Goal: Task Accomplishment & Management: Complete application form

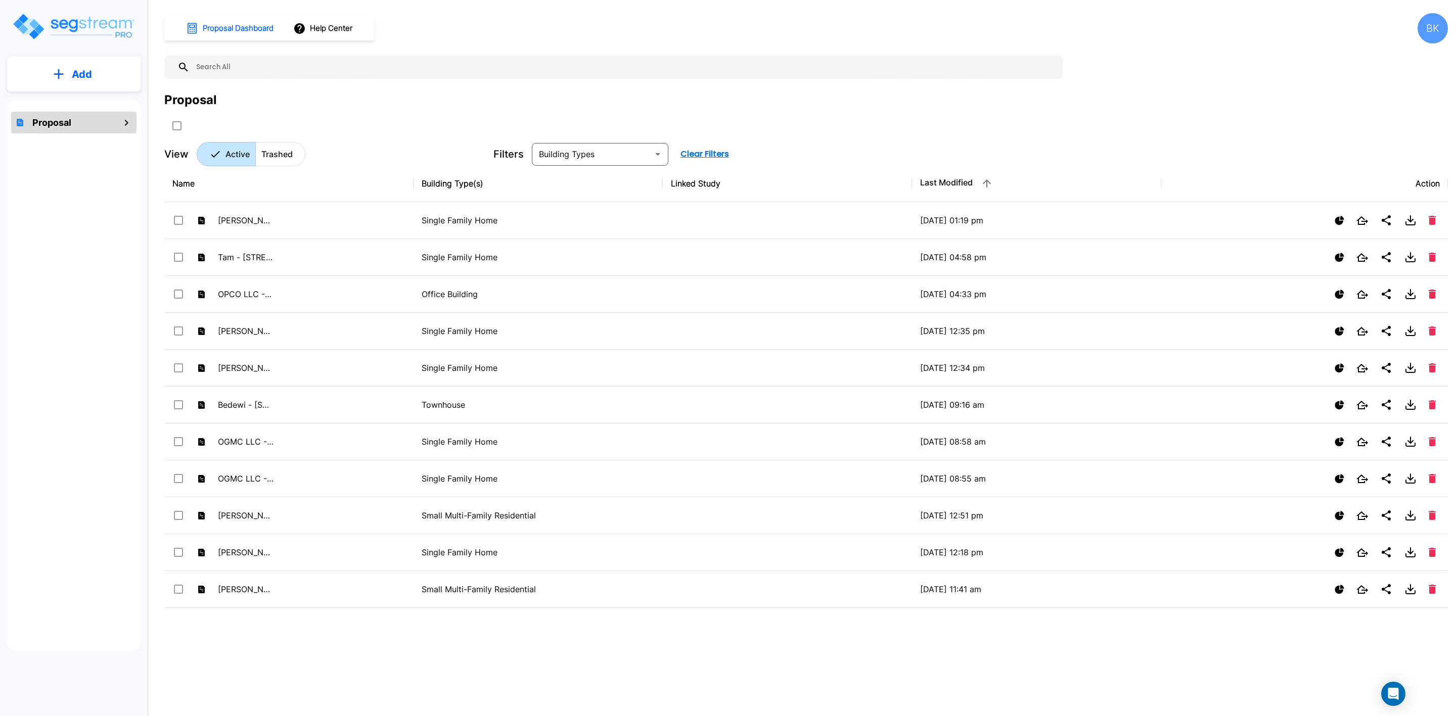
click at [88, 66] on button "Add" at bounding box center [73, 74] width 133 height 29
click at [84, 105] on p "Add Proposal" at bounding box center [80, 102] width 52 height 12
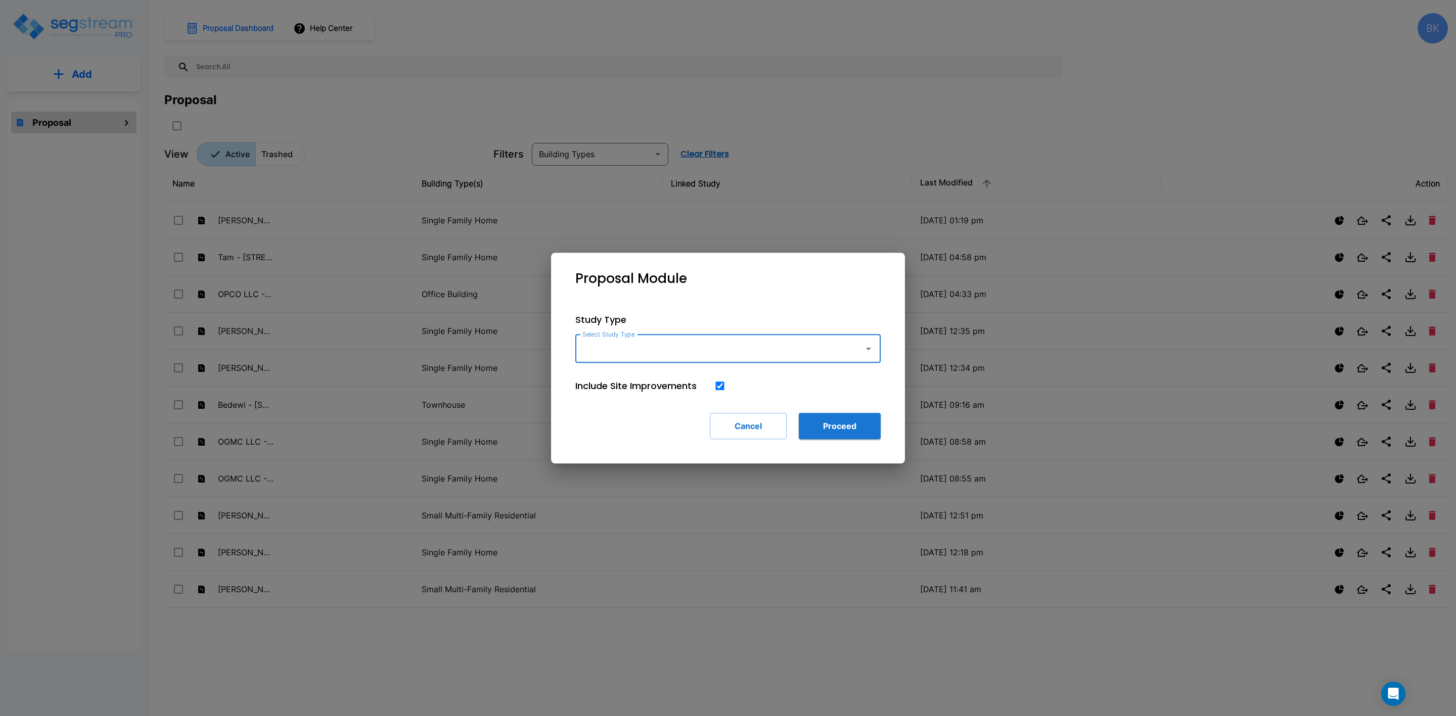
click at [865, 355] on button "button" at bounding box center [869, 349] width 20 height 20
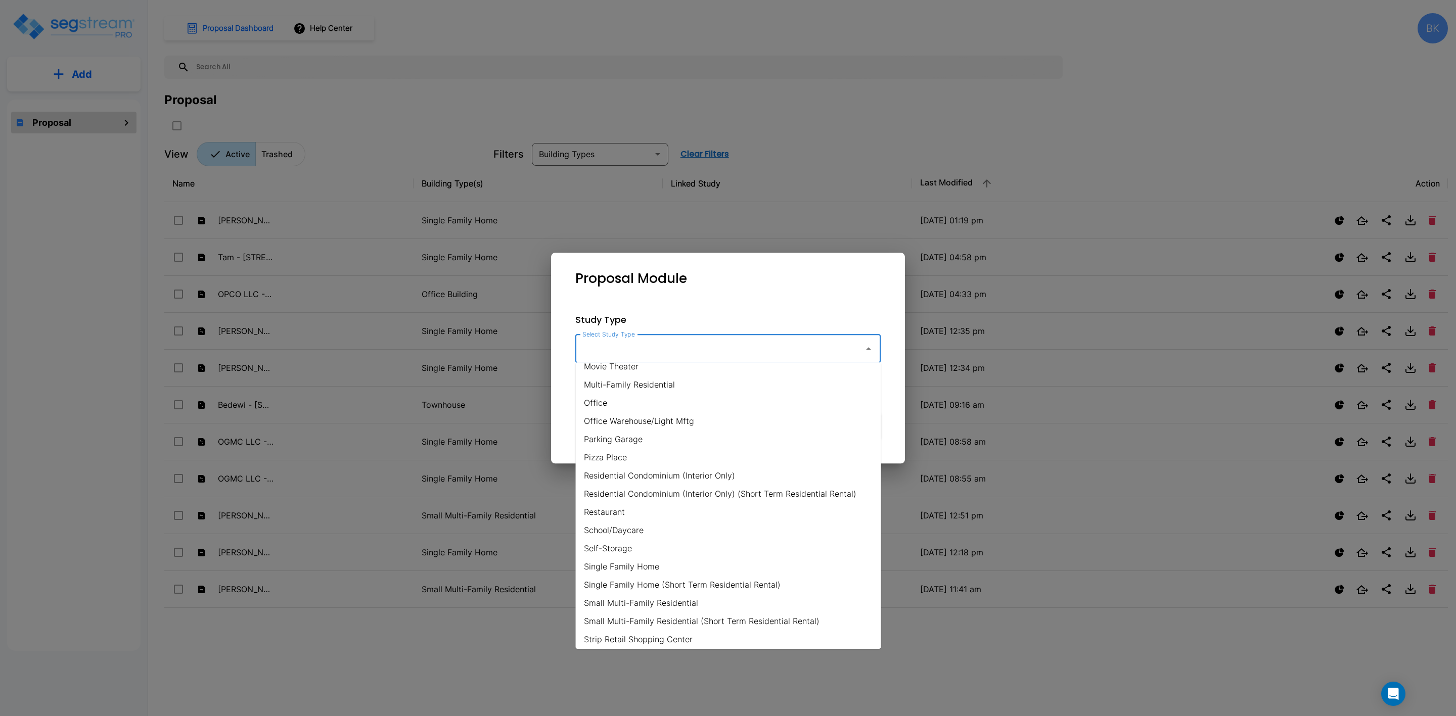
scroll to position [607, 0]
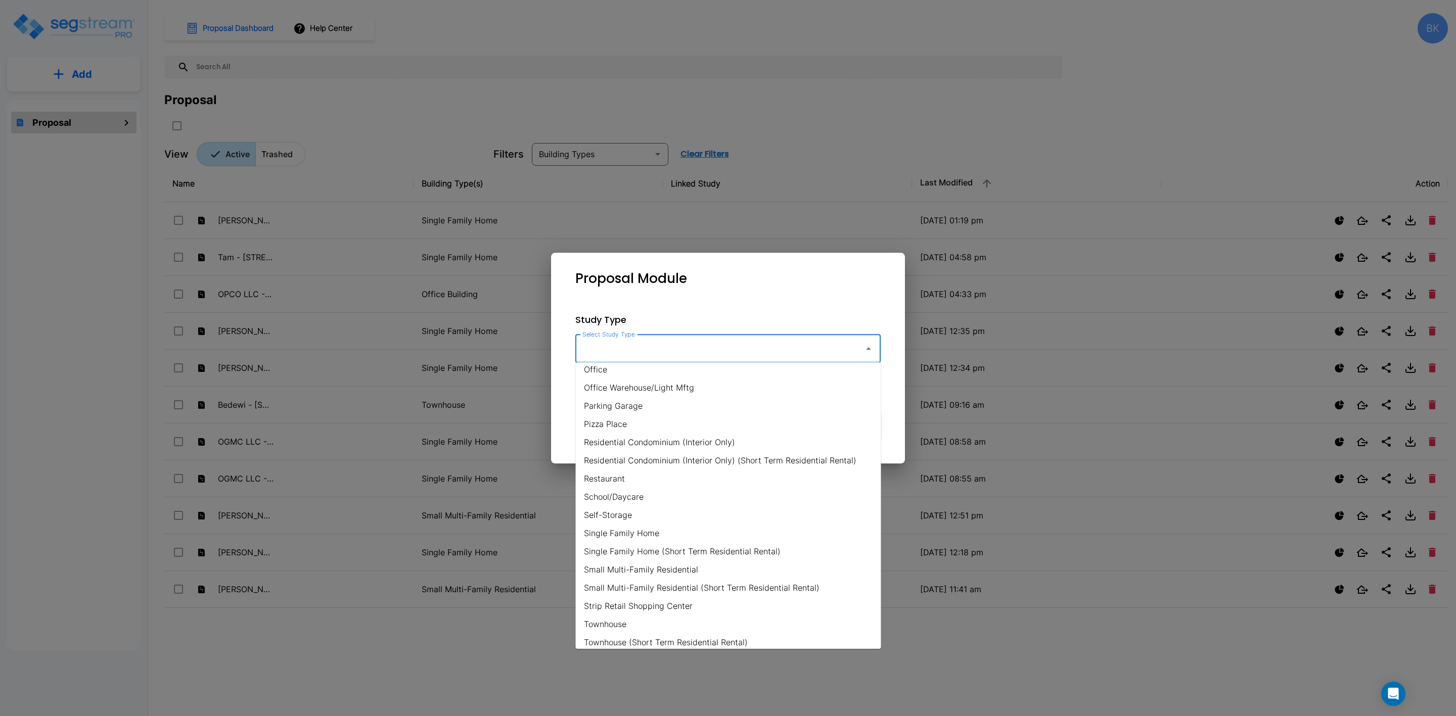
click at [623, 519] on li "Self-Storage" at bounding box center [728, 515] width 305 height 18
type input "Self-Storage"
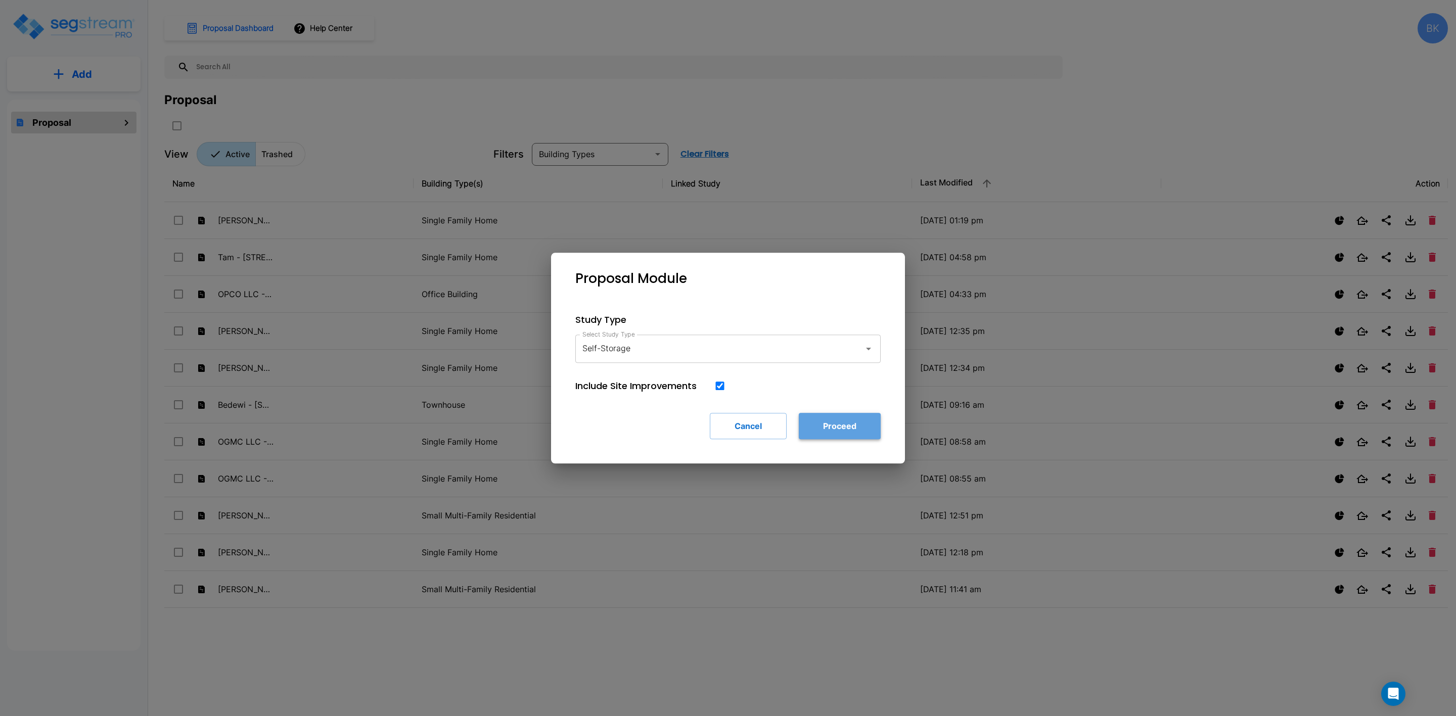
click at [839, 424] on button "Proceed" at bounding box center [840, 426] width 82 height 26
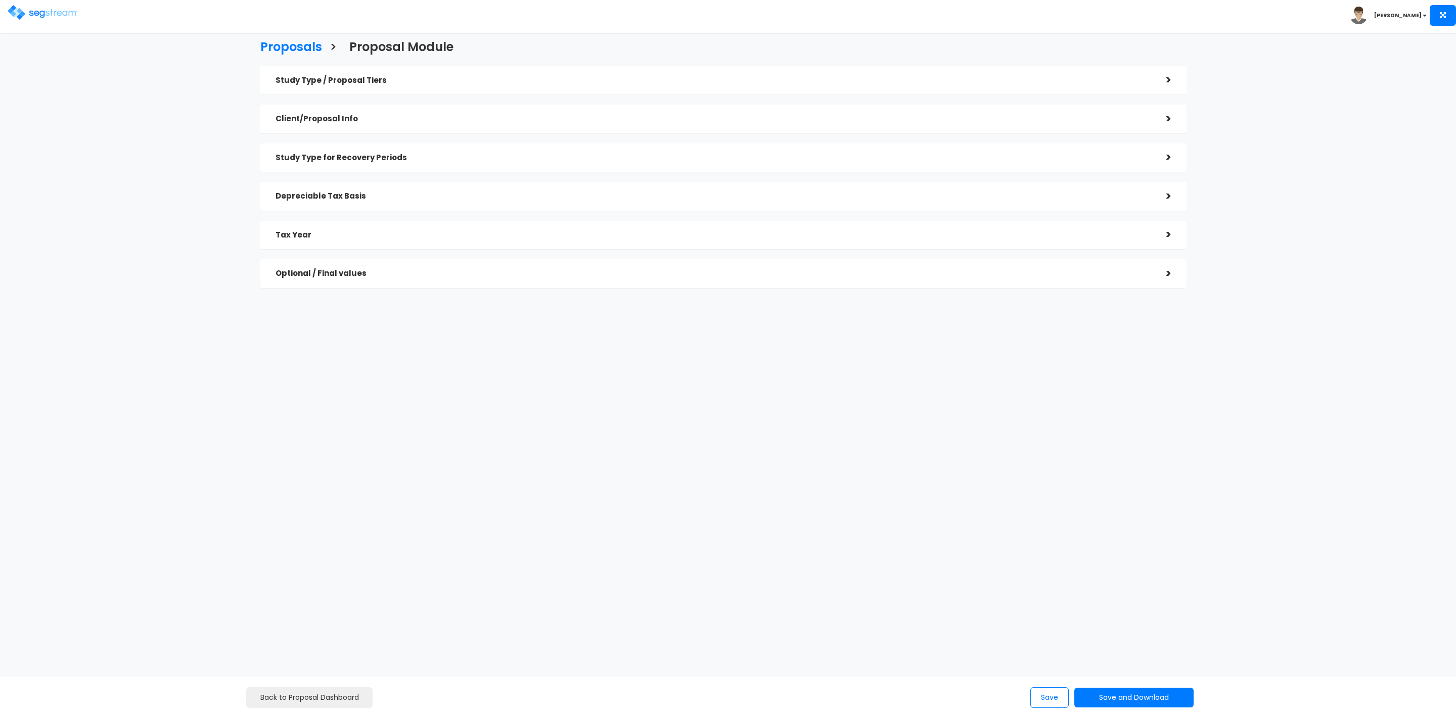
checkbox input "true"
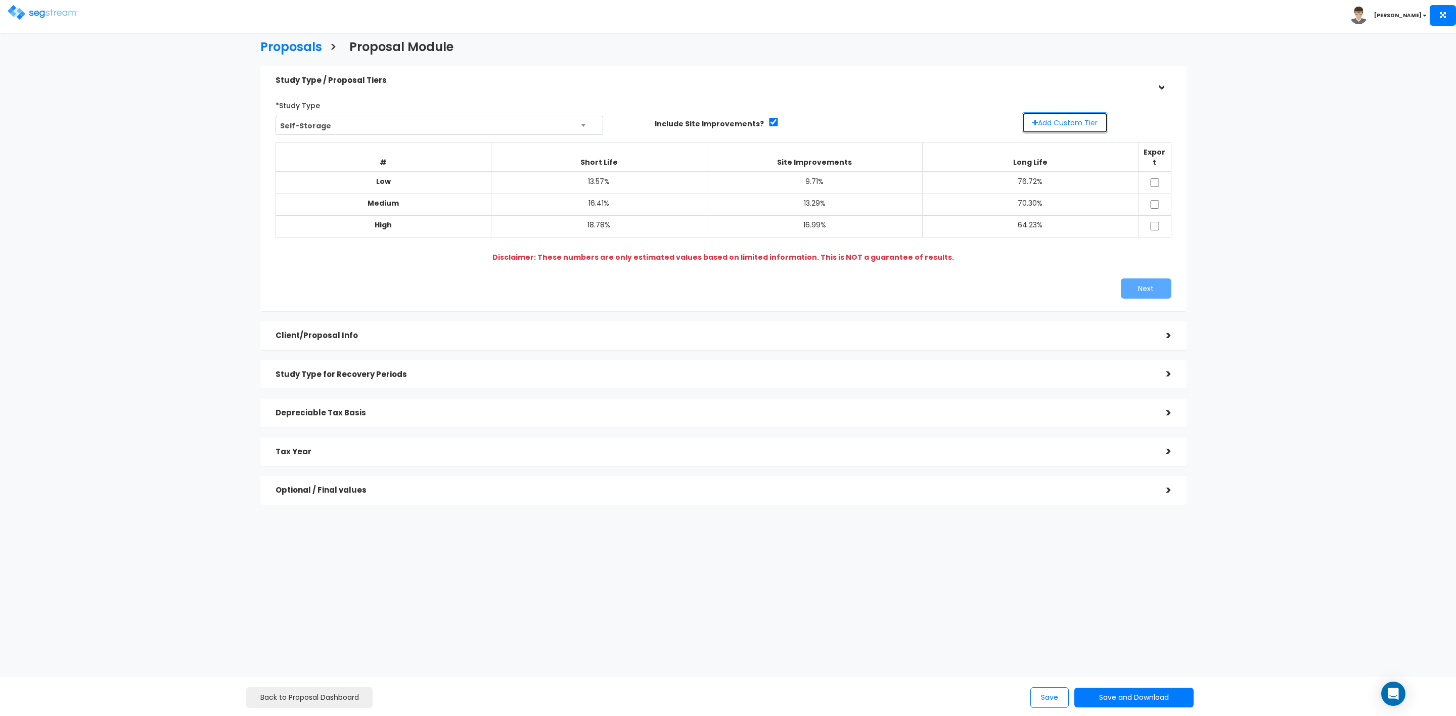
click at [1053, 118] on button "Add Custom Tier" at bounding box center [1065, 122] width 86 height 21
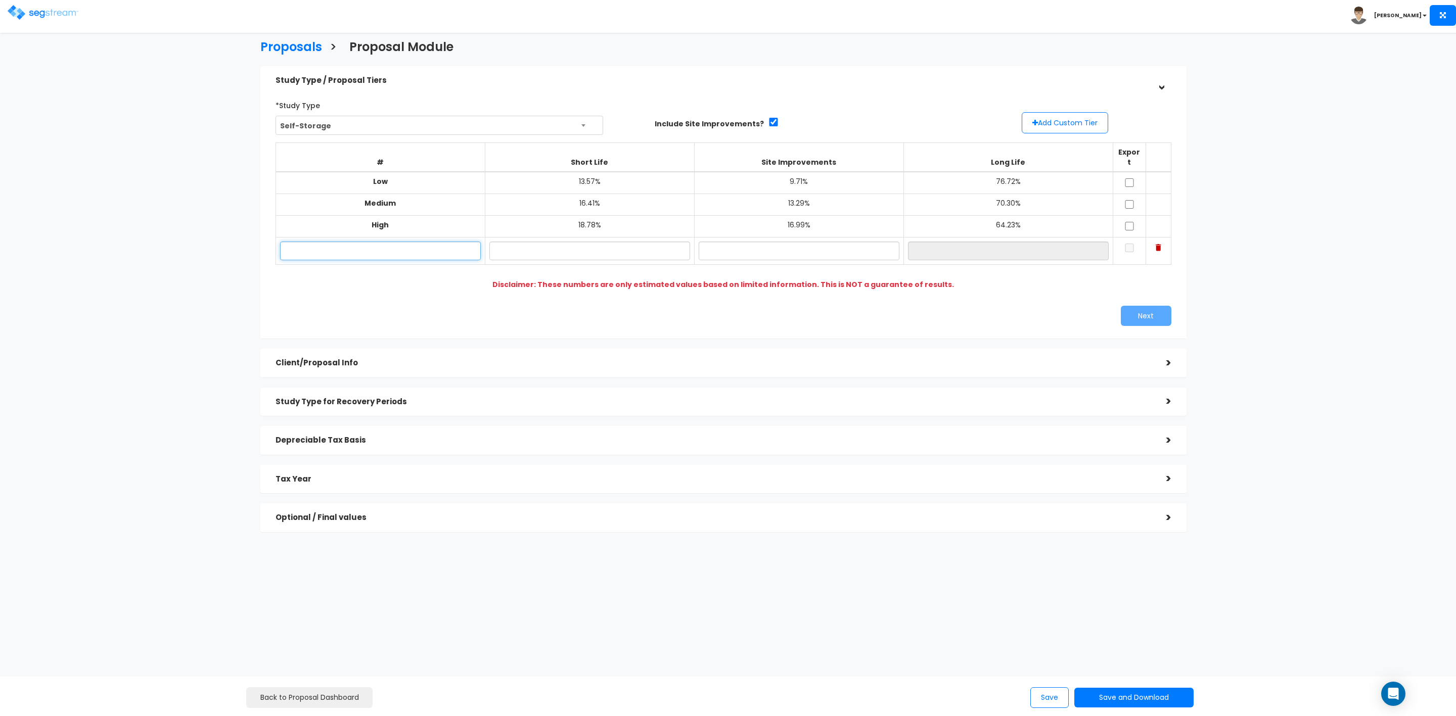
click at [353, 242] on input "text" at bounding box center [380, 251] width 201 height 19
type input "M"
type input "[PERSON_NAME] - 3904 S 8000 W"
click at [597, 246] on input "text" at bounding box center [589, 251] width 201 height 19
type input "16.40%"
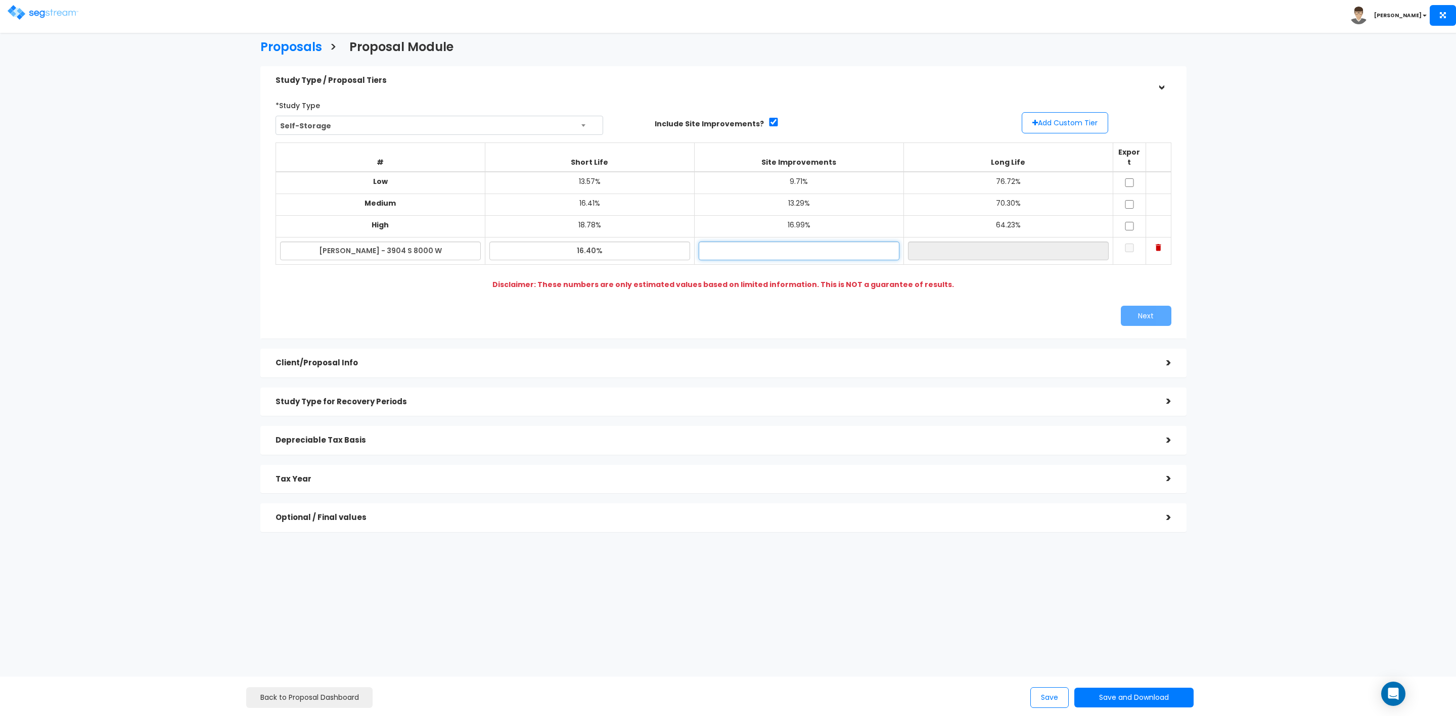
click at [794, 246] on input "text" at bounding box center [799, 251] width 201 height 19
type input "13.27%"
type input "70.33%"
click at [1020, 243] on input "70.33%" at bounding box center [1008, 251] width 201 height 19
click at [1126, 178] on input "checkbox" at bounding box center [1129, 182] width 10 height 9
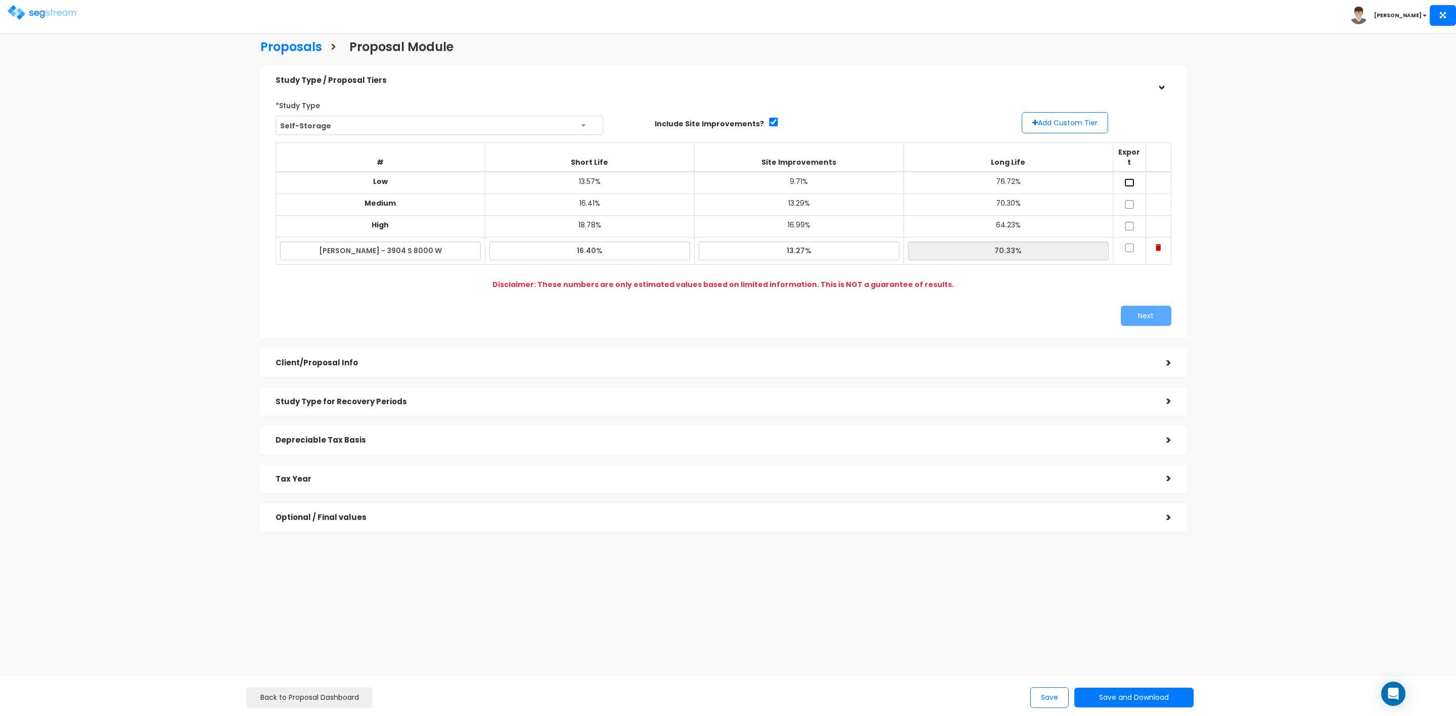
checkbox input "true"
click at [1134, 201] on td at bounding box center [1129, 205] width 33 height 22
click at [1132, 200] on input "checkbox" at bounding box center [1129, 204] width 10 height 9
checkbox input "true"
click at [1132, 222] on input "checkbox" at bounding box center [1129, 226] width 10 height 9
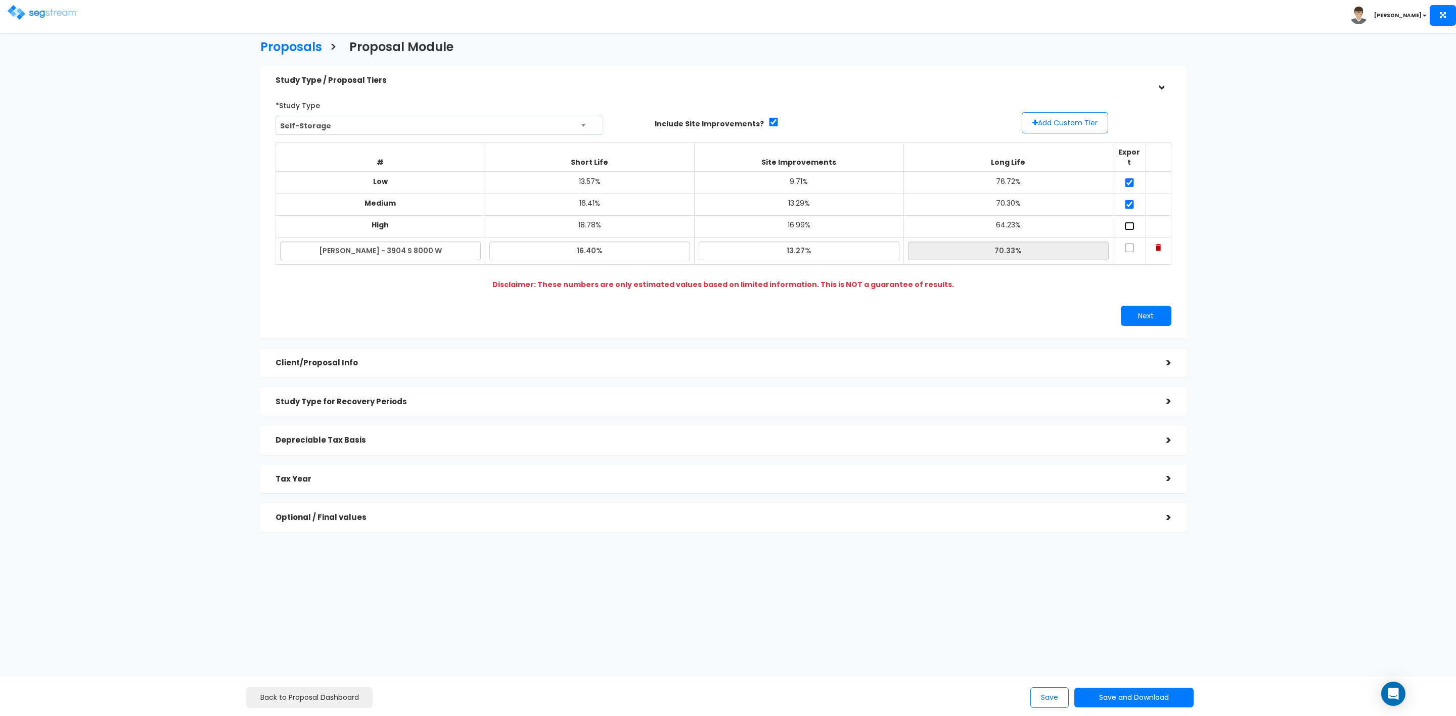
checkbox input "true"
click at [1129, 244] on input "checkbox" at bounding box center [1129, 248] width 10 height 9
checkbox input "true"
click at [1149, 311] on button "Next" at bounding box center [1146, 316] width 51 height 20
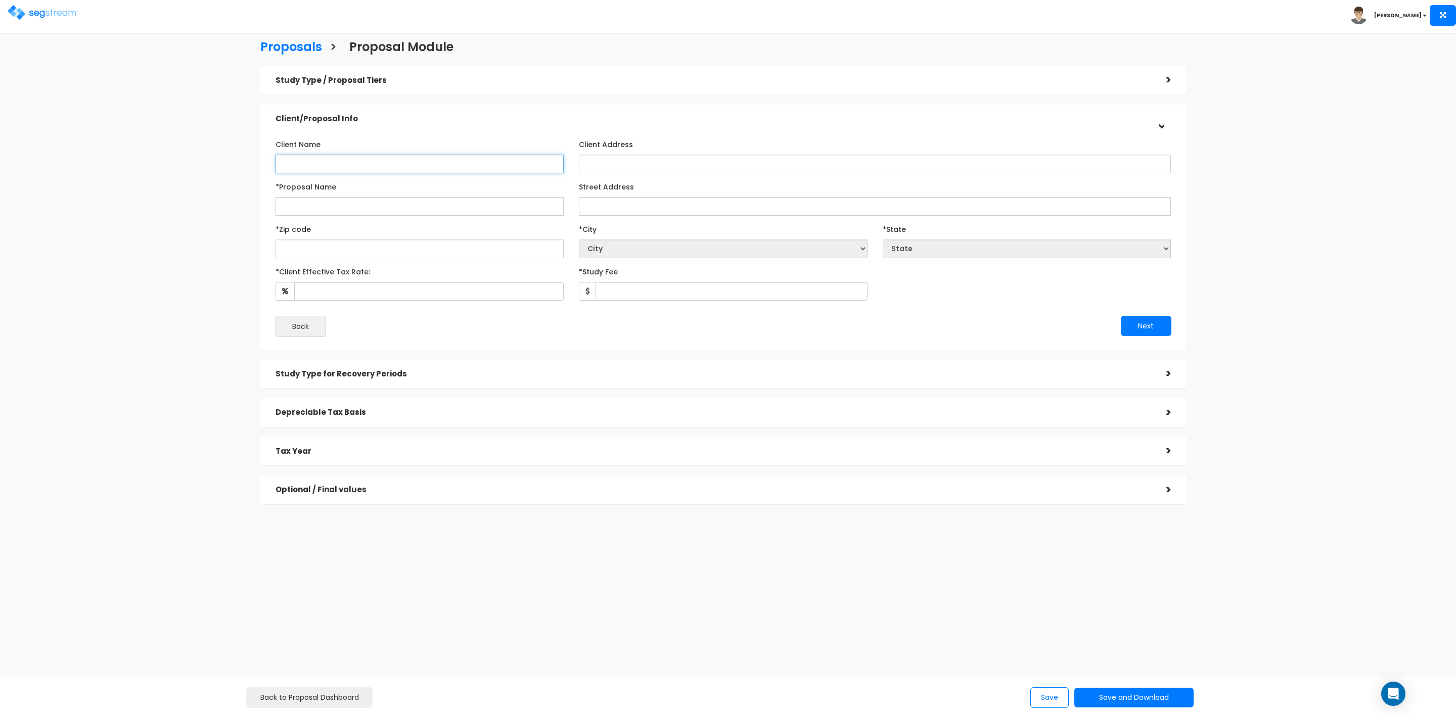
click at [395, 164] on input "Client Name" at bounding box center [420, 164] width 289 height 19
type input "[PERSON_NAME]"
type input "Hafen - 3904 S 8000 W"
type input "3904 S 8000 W"
type input "8"
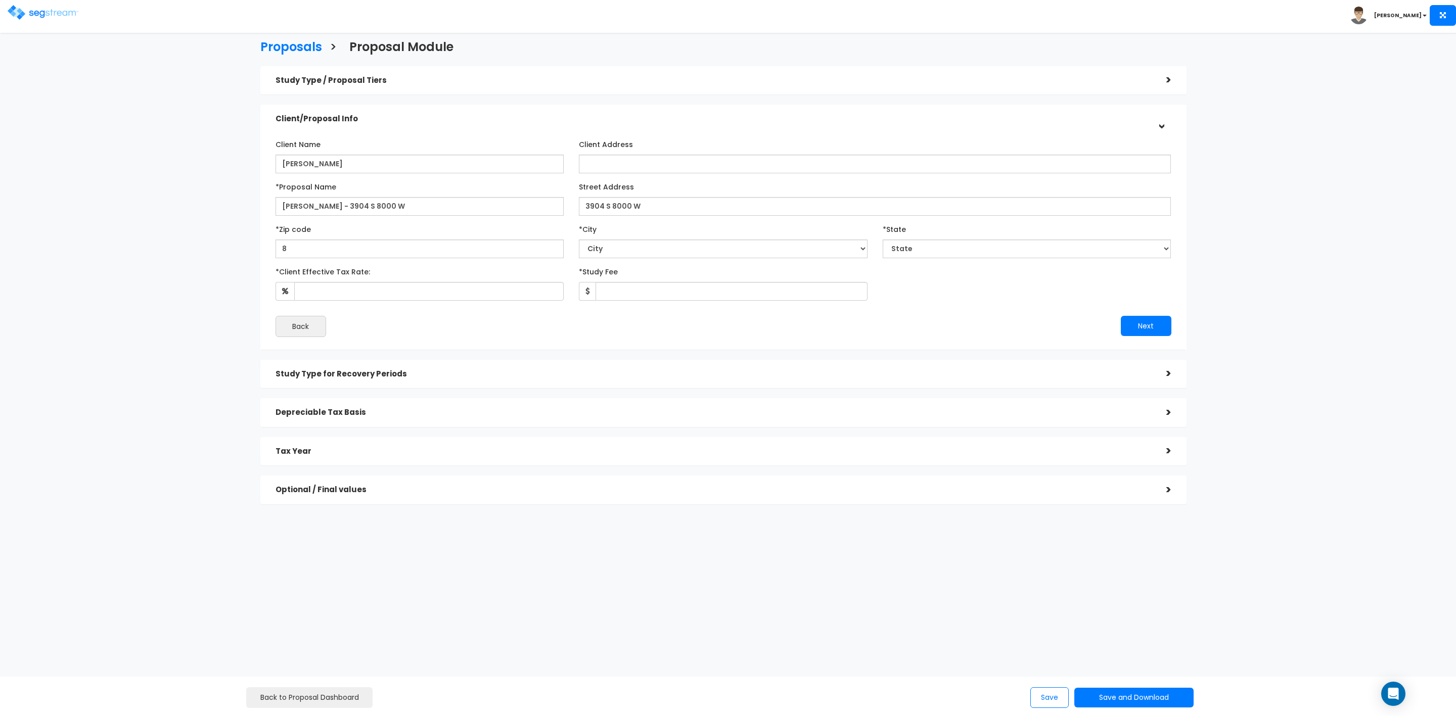
select select "CO"
click at [414, 241] on input "8" at bounding box center [420, 249] width 289 height 19
type input "84"
select select "UT"
type input "84044"
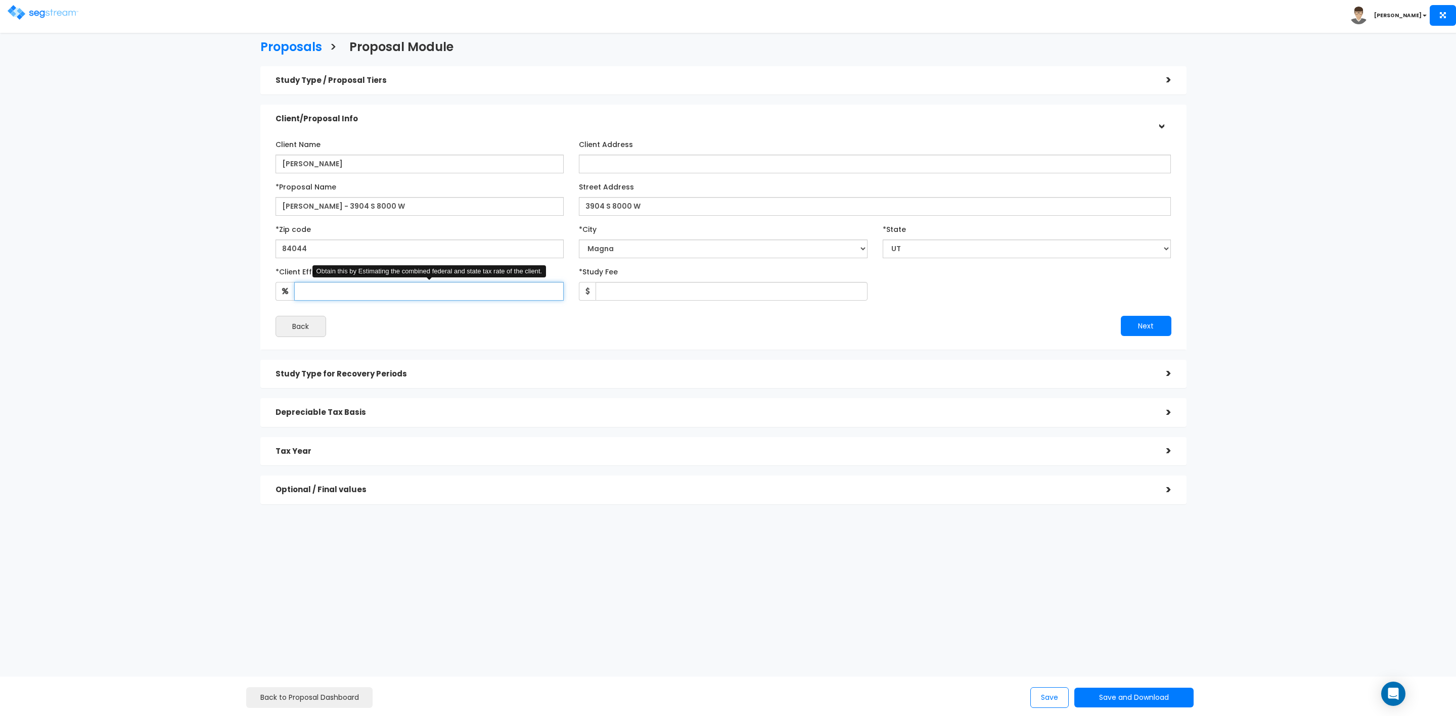
click at [406, 294] on input "*Client Effective Tax Rate:" at bounding box center [429, 291] width 270 height 19
type input "35"
click at [688, 293] on input "*Study Fee" at bounding box center [732, 291] width 272 height 19
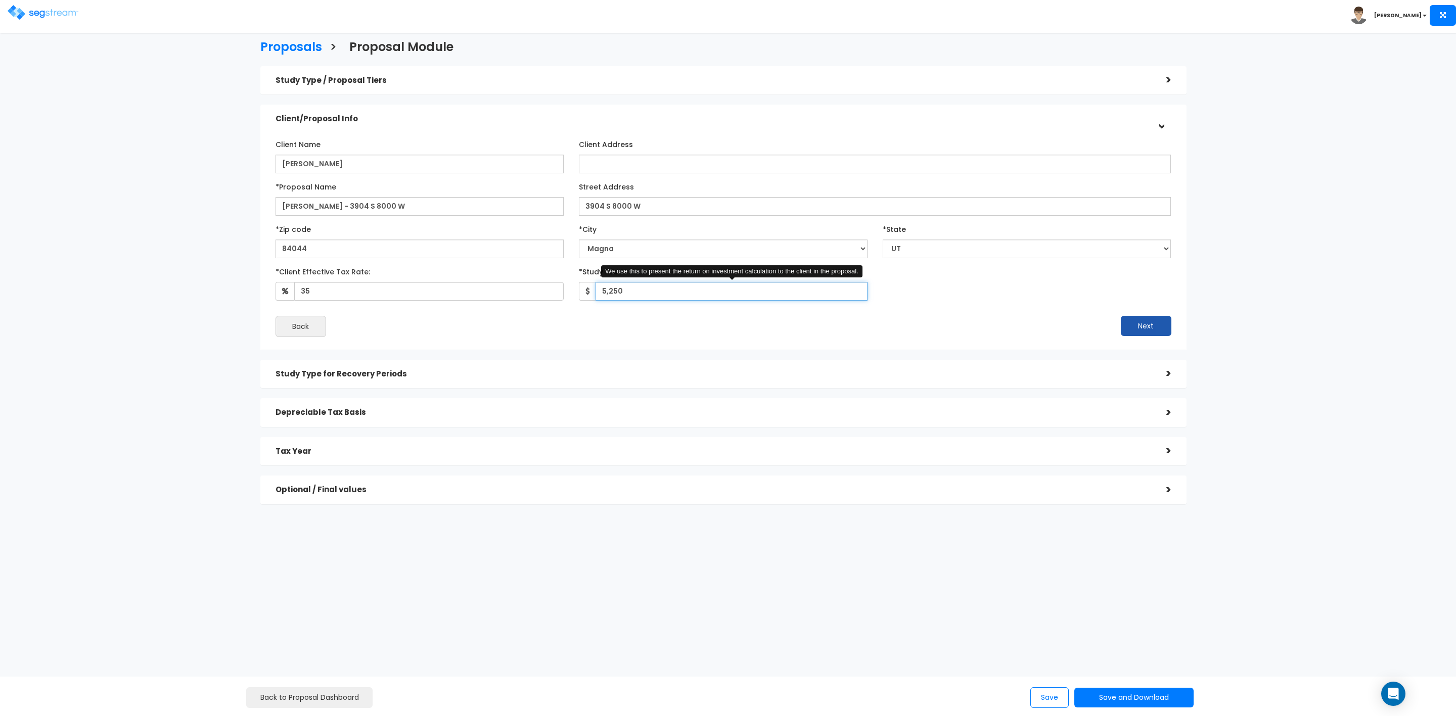
type input "5,250"
click at [1142, 326] on button "Next" at bounding box center [1146, 326] width 51 height 20
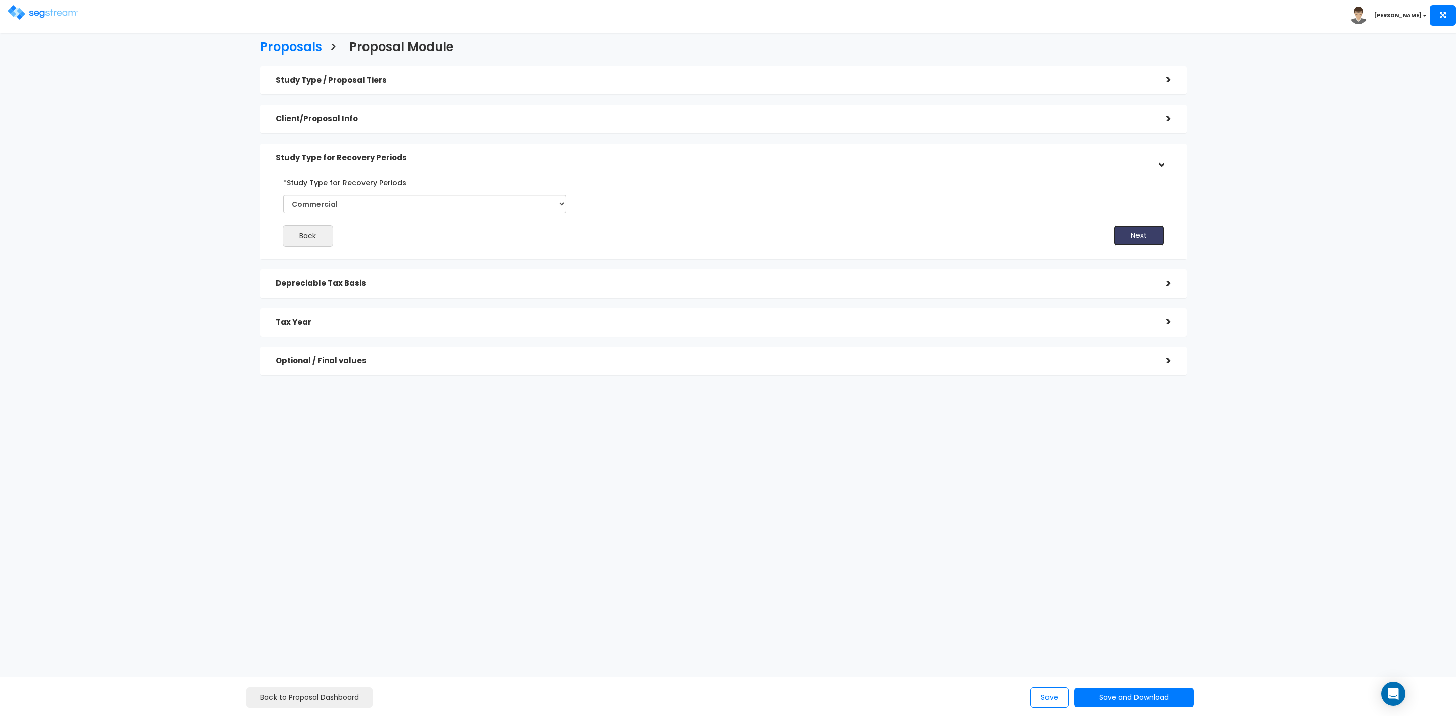
click at [1152, 235] on button "Next" at bounding box center [1139, 236] width 51 height 20
click at [328, 244] on input "*Depreciable Tax Basis" at bounding box center [390, 241] width 196 height 19
click at [390, 243] on input "*Depreciable Tax Basis" at bounding box center [390, 241] width 196 height 19
click at [365, 242] on input "*Depreciable Tax Basis" at bounding box center [390, 241] width 196 height 19
type input "3"
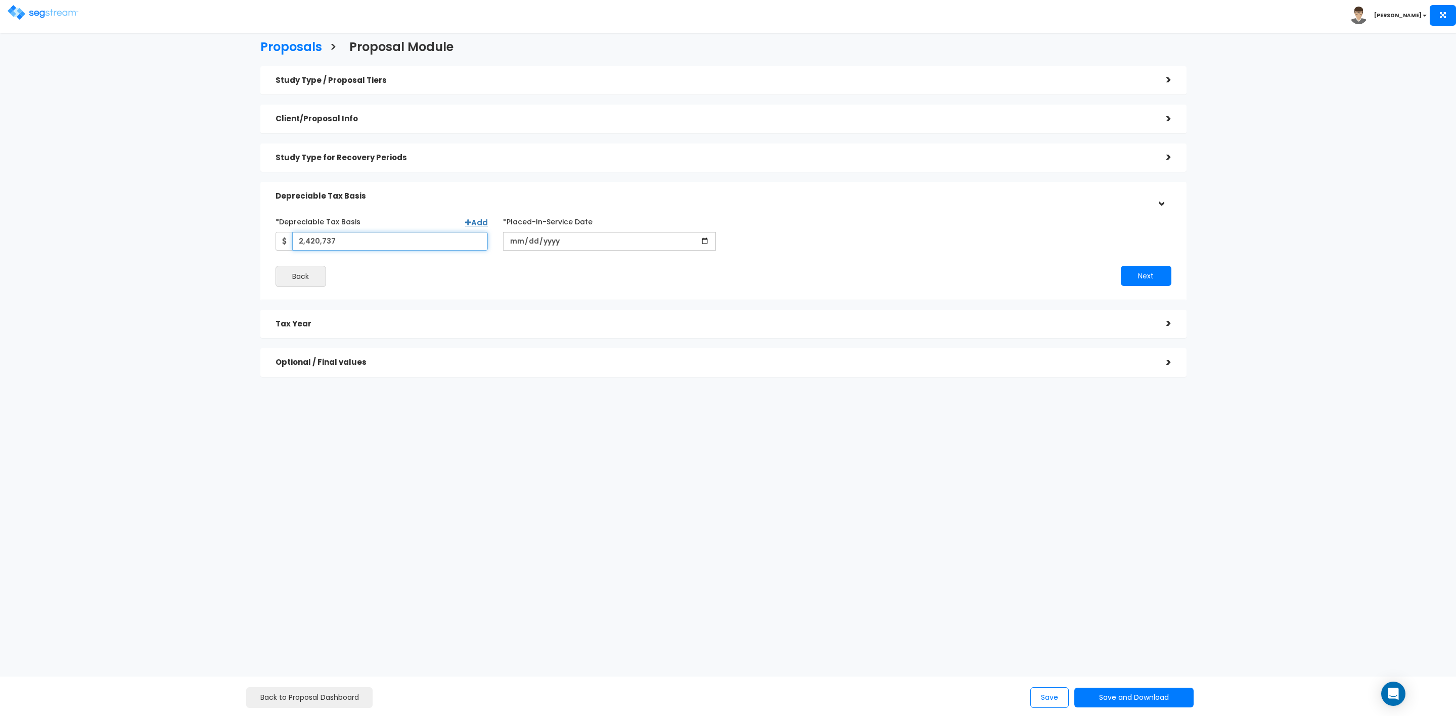
type input "2,420,737"
click at [577, 239] on input "date" at bounding box center [609, 241] width 213 height 19
type input "2025-11-01"
click at [742, 238] on input "*Purchase/Contract Date" at bounding box center [837, 241] width 213 height 19
type input "2025-11-01"
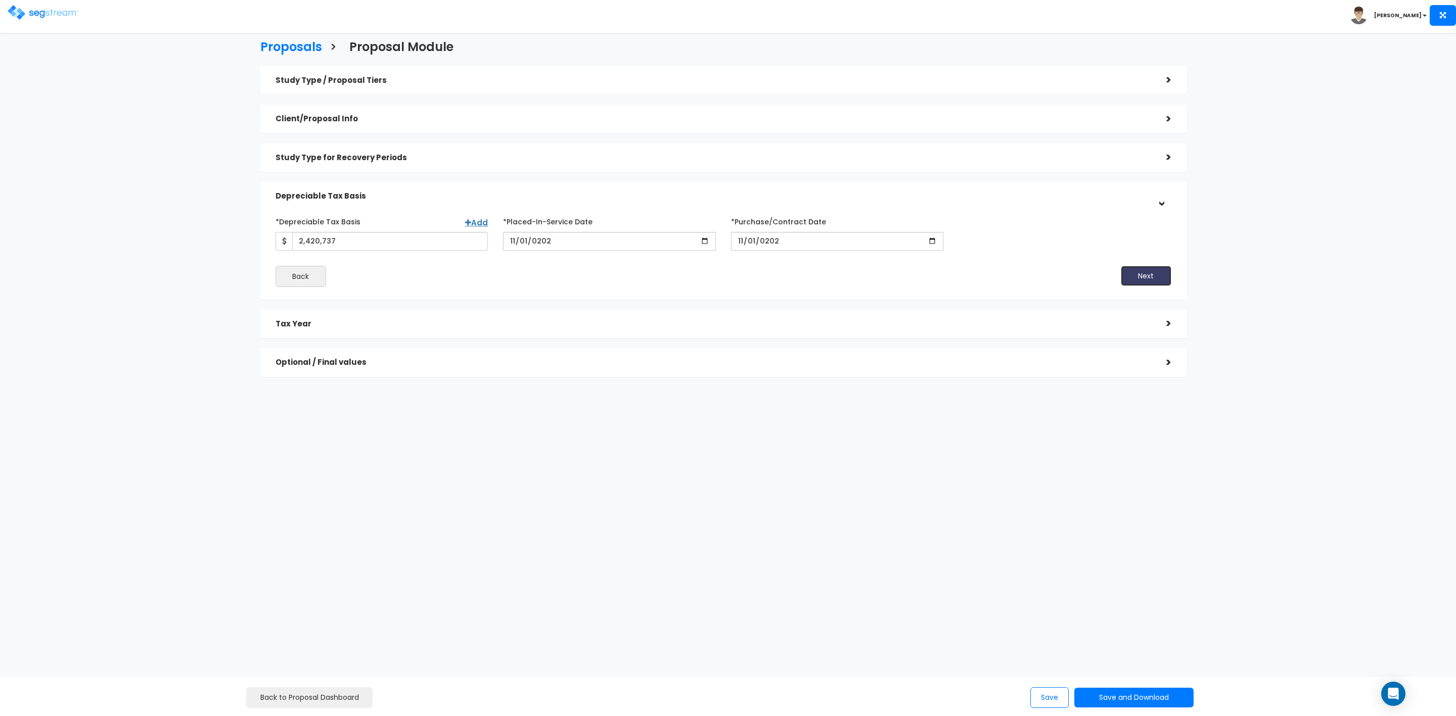
click at [1153, 273] on button "Next" at bounding box center [1146, 276] width 51 height 20
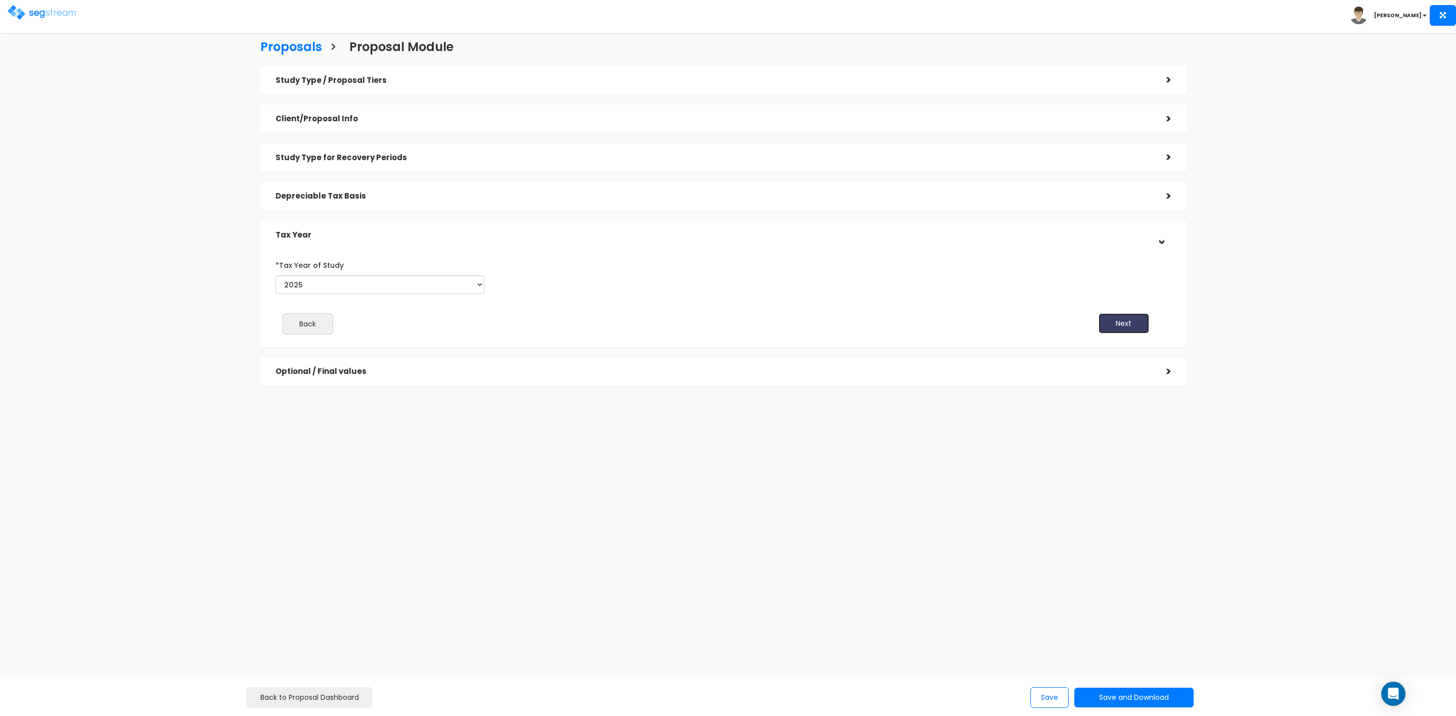
click at [1136, 323] on button "Next" at bounding box center [1124, 323] width 51 height 20
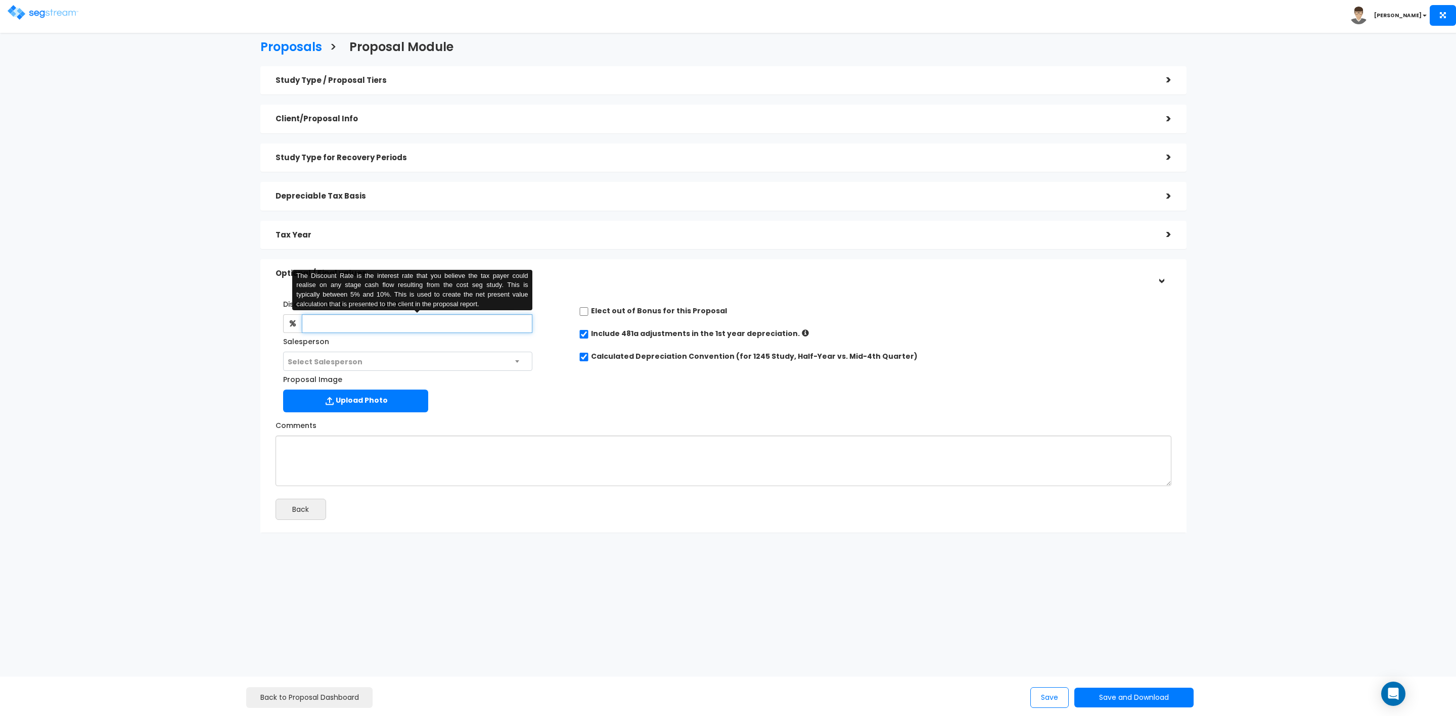
click at [393, 325] on input "text" at bounding box center [417, 323] width 231 height 19
type input "8"
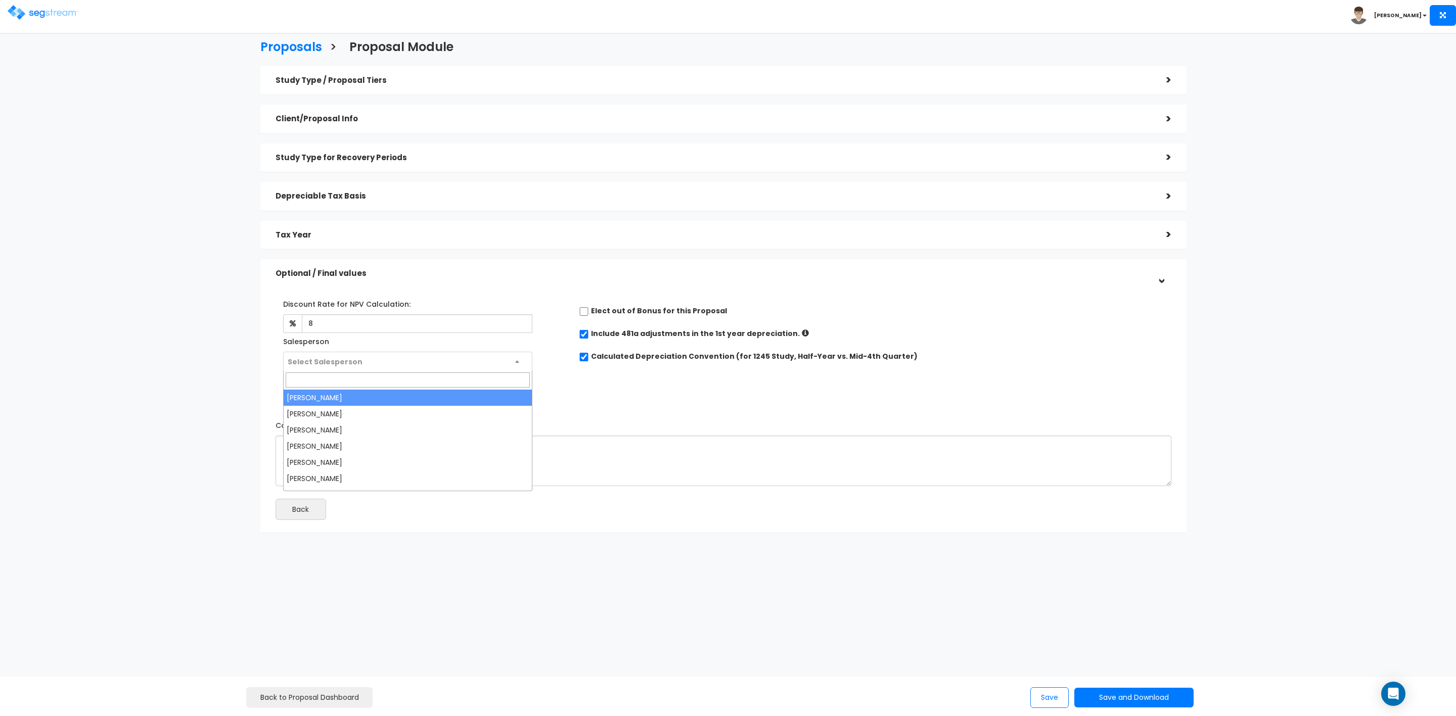
click at [372, 361] on span "Select Salesperson" at bounding box center [408, 361] width 248 height 19
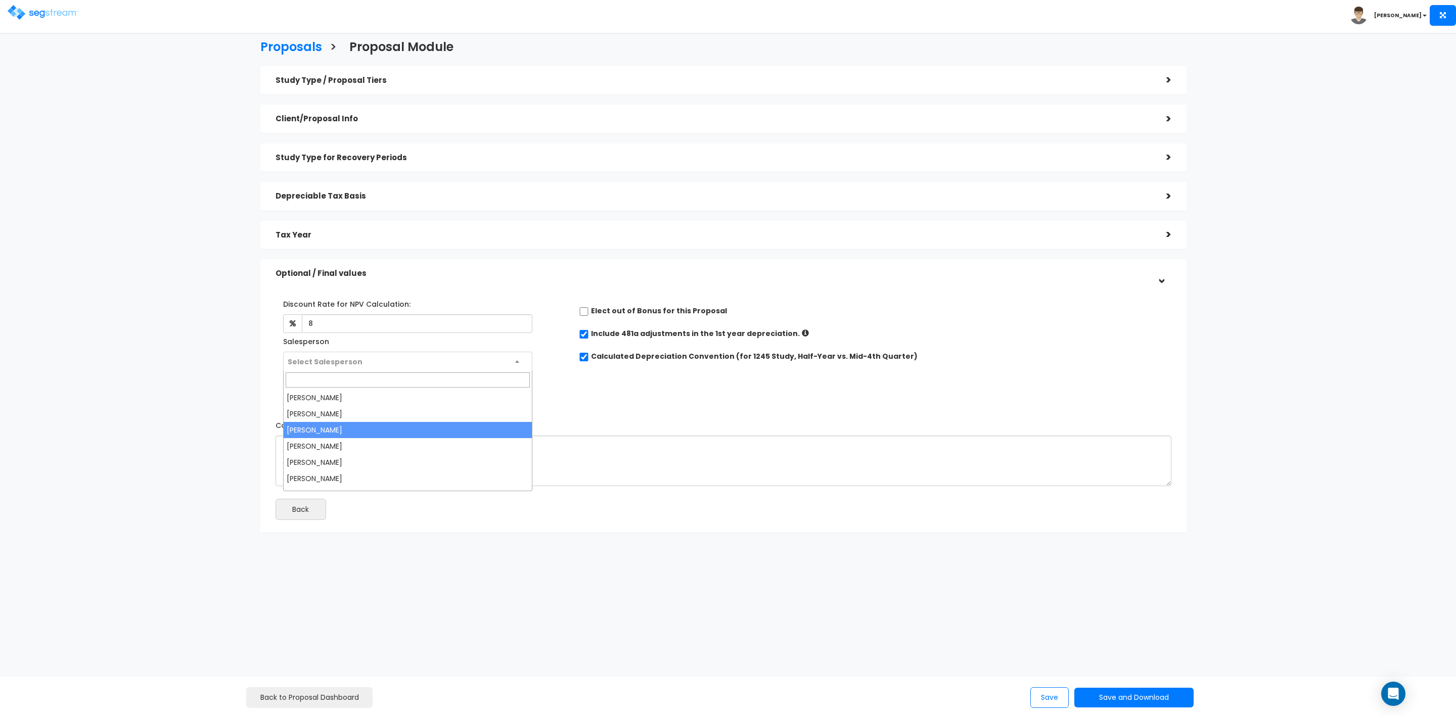
select select "173"
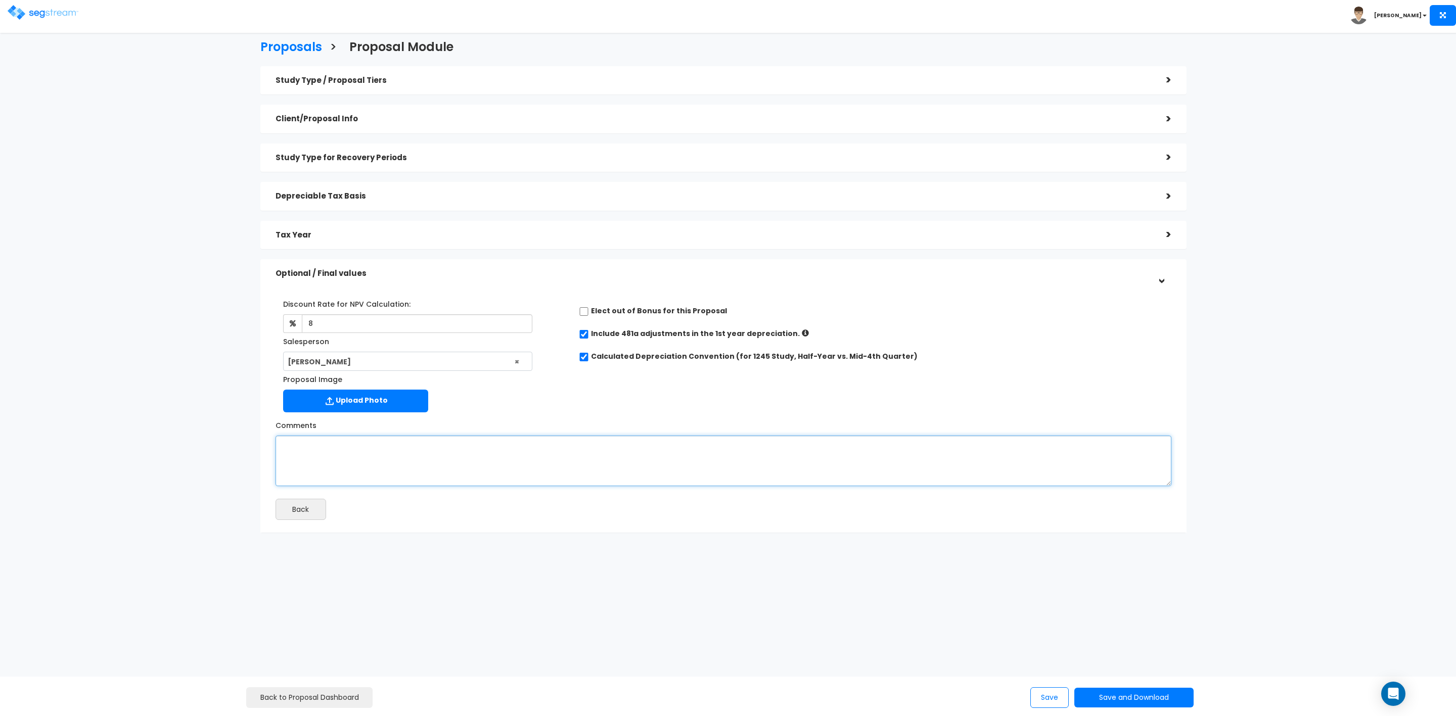
click at [381, 441] on textarea "Comments" at bounding box center [724, 461] width 896 height 51
click at [1135, 697] on button "Save and Download" at bounding box center [1133, 698] width 119 height 20
click at [1159, 645] on link "Custom Proposal" at bounding box center [1159, 646] width 158 height 23
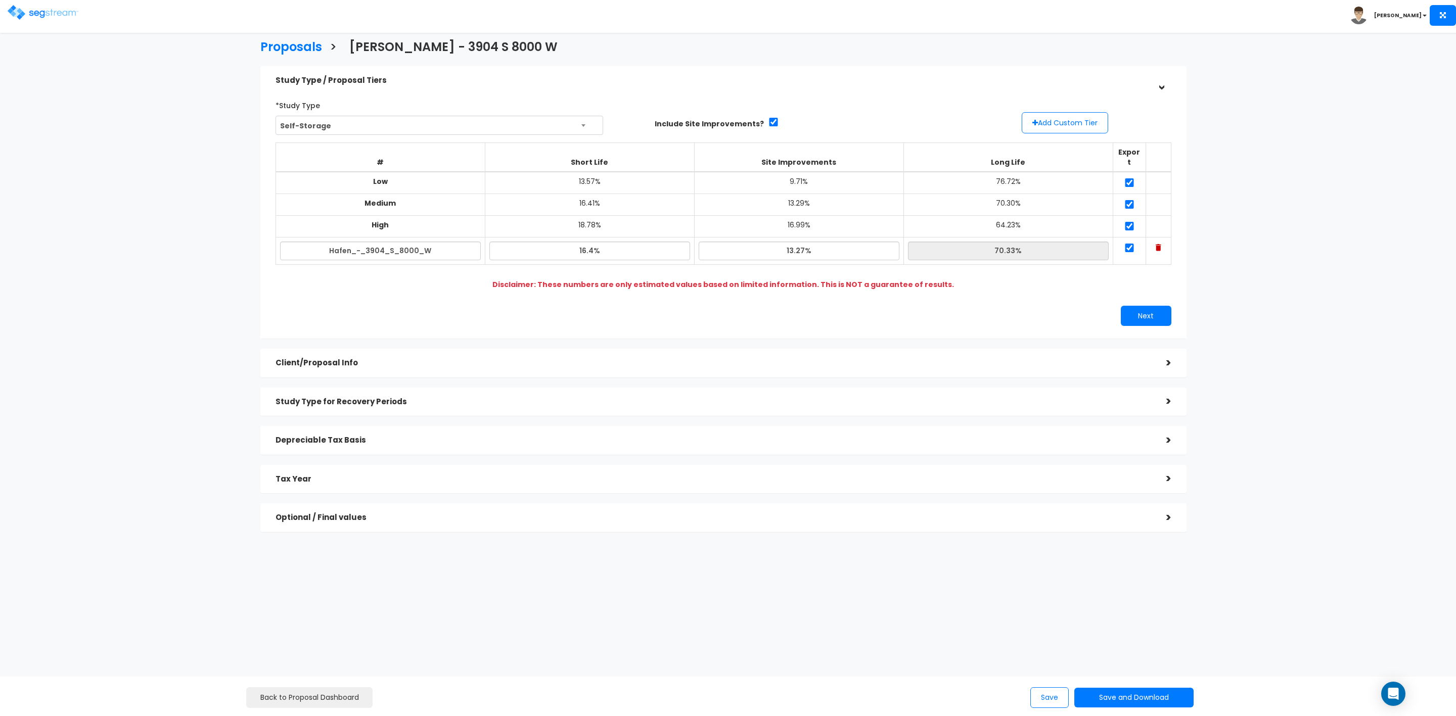
click at [1145, 349] on div "Client/Proposal Info >" at bounding box center [723, 363] width 926 height 29
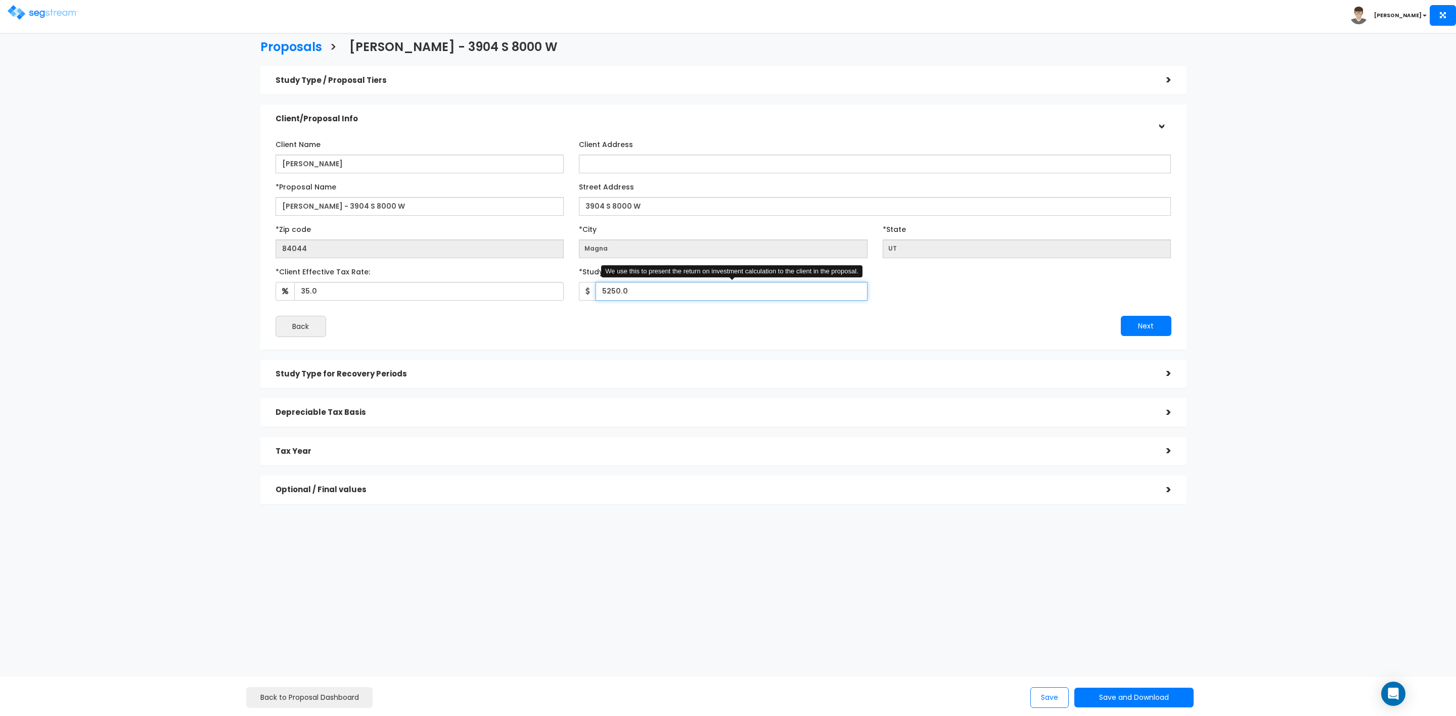
drag, startPoint x: 602, startPoint y: 293, endPoint x: 715, endPoint y: 292, distance: 112.8
click at [715, 292] on input "5250.0" at bounding box center [732, 291] width 272 height 19
click at [903, 325] on div "Next" at bounding box center [952, 326] width 456 height 20
click at [1139, 325] on button "Next" at bounding box center [1146, 326] width 51 height 20
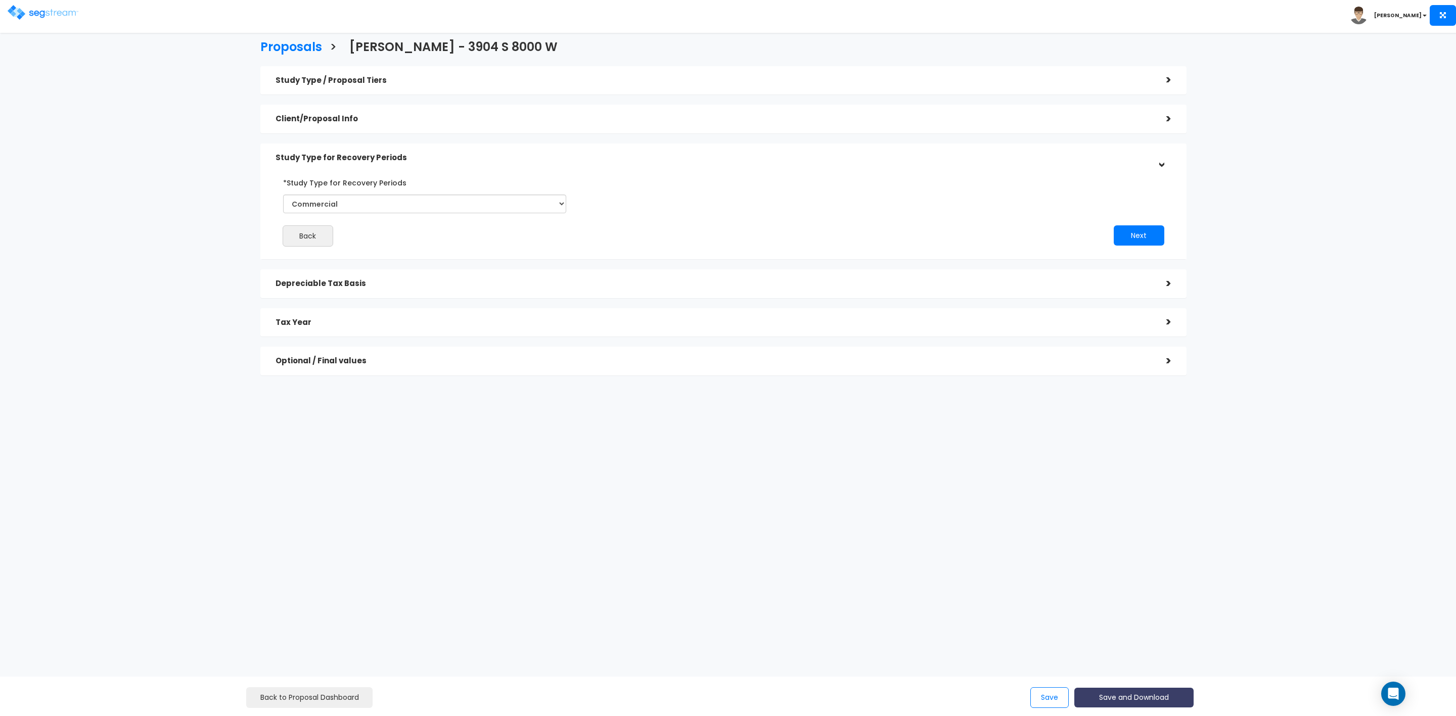
click at [1112, 695] on button "Save and Download" at bounding box center [1133, 698] width 119 height 20
click at [1124, 645] on link "Custom Proposal" at bounding box center [1159, 646] width 158 height 23
click at [1099, 85] on div "Study Type / Proposal Tiers" at bounding box center [714, 80] width 876 height 19
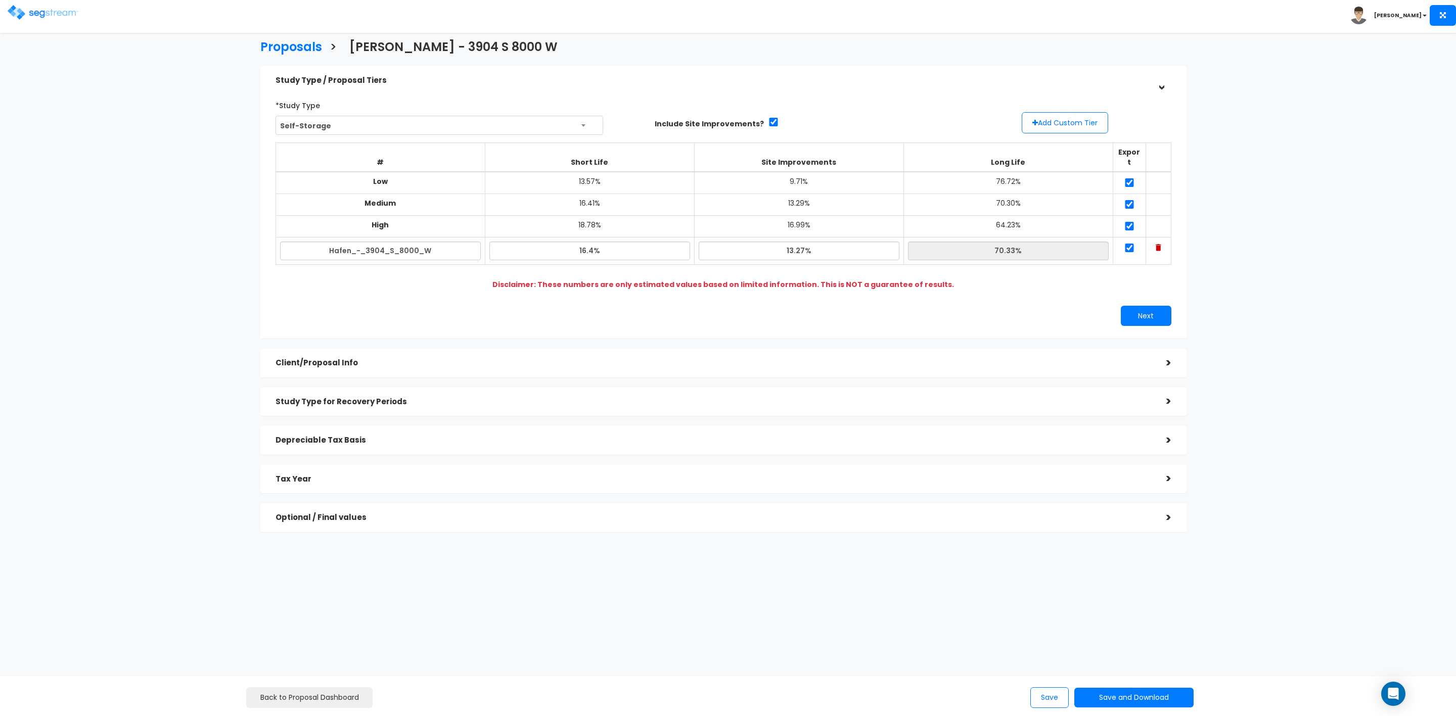
click at [1147, 359] on h5 "Client/Proposal Info" at bounding box center [714, 363] width 876 height 9
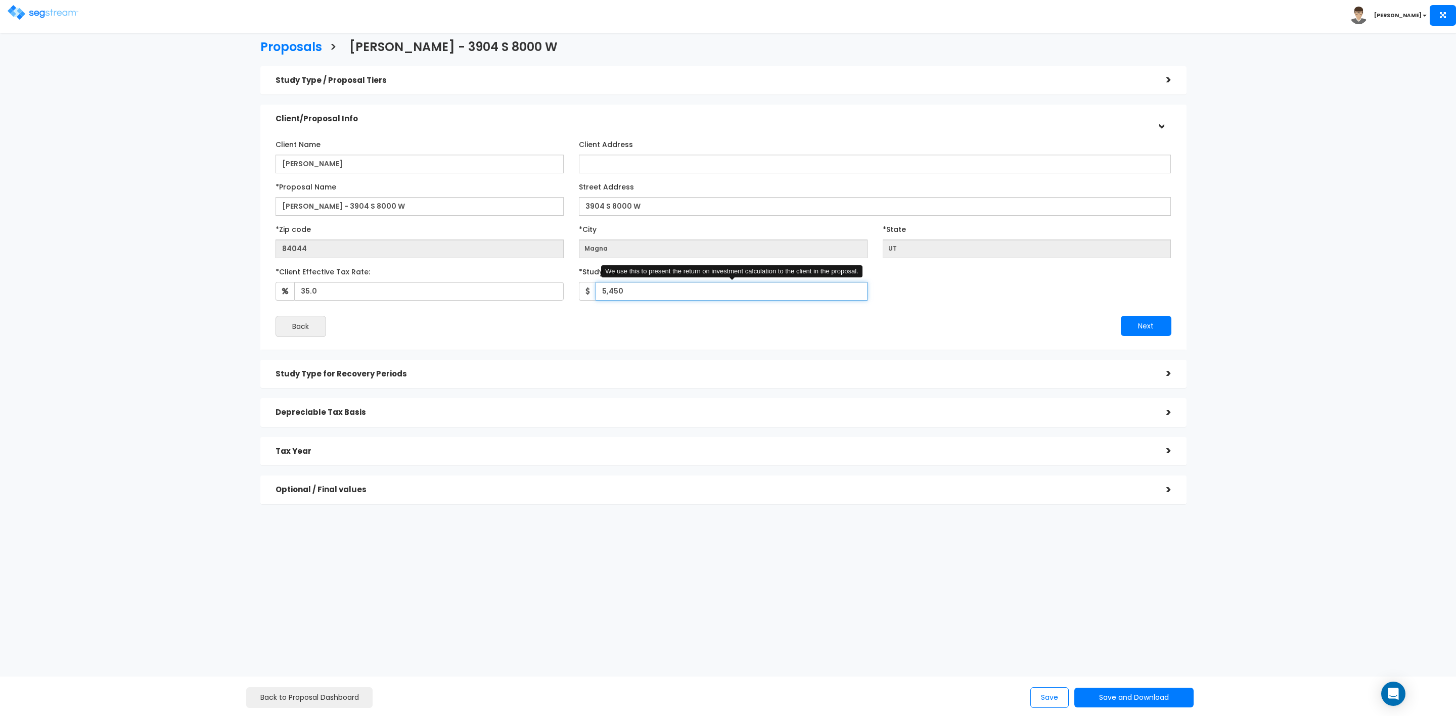
drag, startPoint x: 645, startPoint y: 289, endPoint x: 579, endPoint y: 292, distance: 65.3
click at [580, 296] on div "5,450 We use this to present the return on investment calculation to the client…" at bounding box center [723, 291] width 289 height 19
type input "5,675"
click at [1141, 328] on button "Next" at bounding box center [1146, 326] width 51 height 20
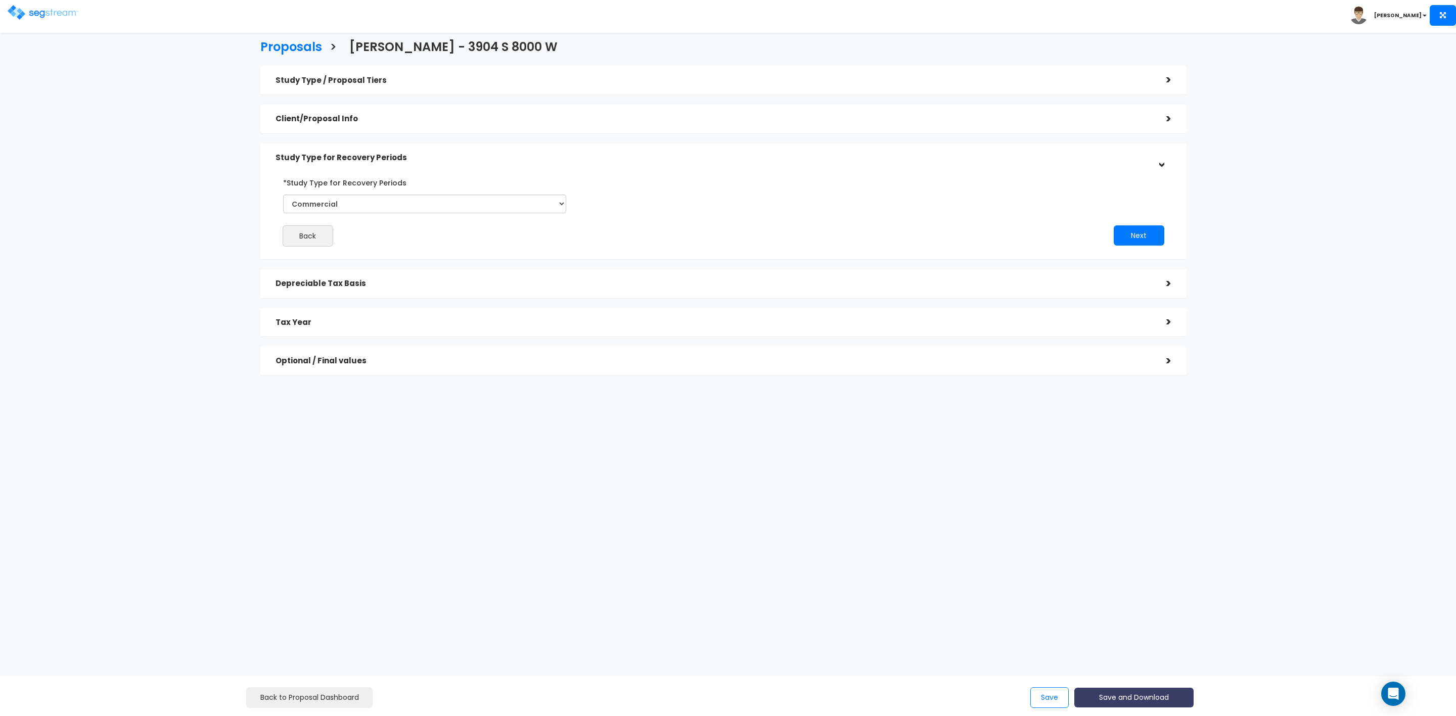
click at [1137, 695] on button "Save and Download" at bounding box center [1133, 698] width 119 height 20
click at [1138, 642] on link "Custom Proposal" at bounding box center [1159, 646] width 158 height 23
click at [1053, 695] on button "Save" at bounding box center [1049, 698] width 38 height 21
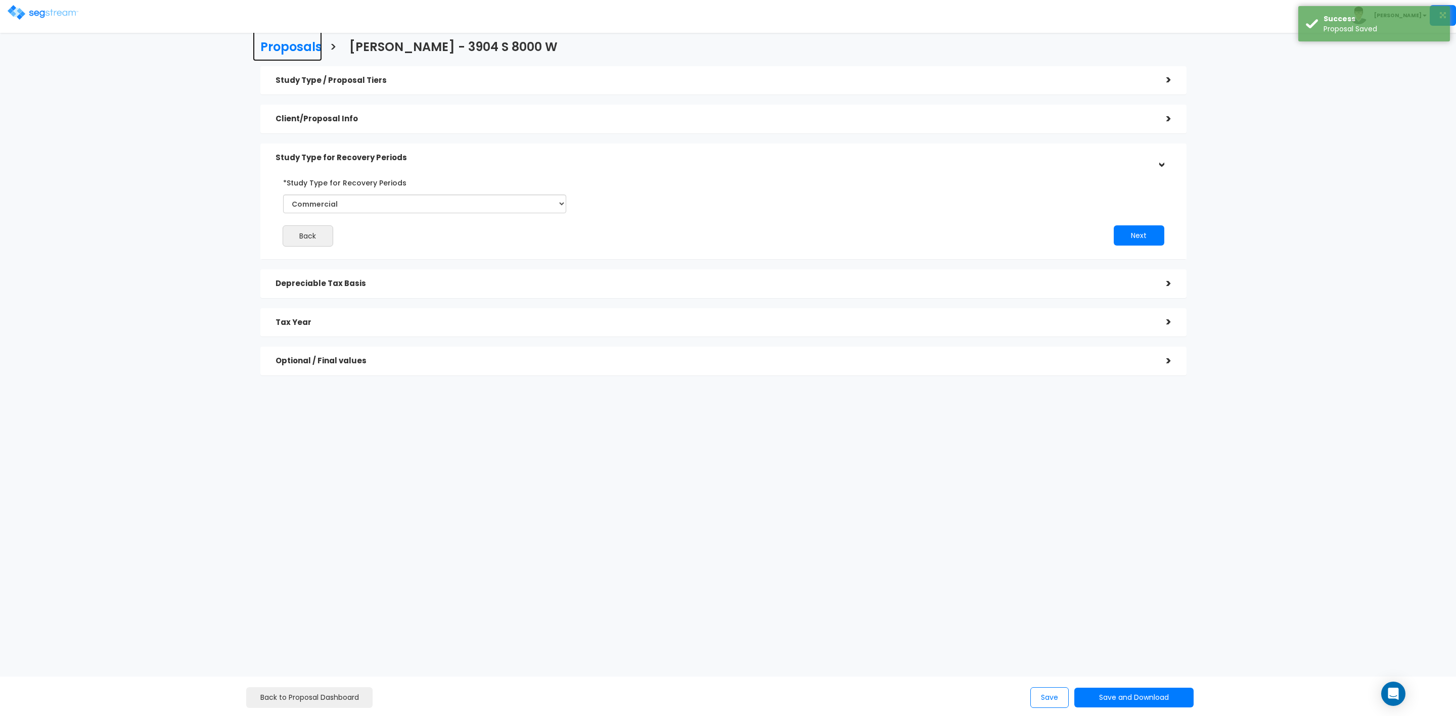
click at [275, 42] on h3 "Proposals" at bounding box center [291, 48] width 62 height 16
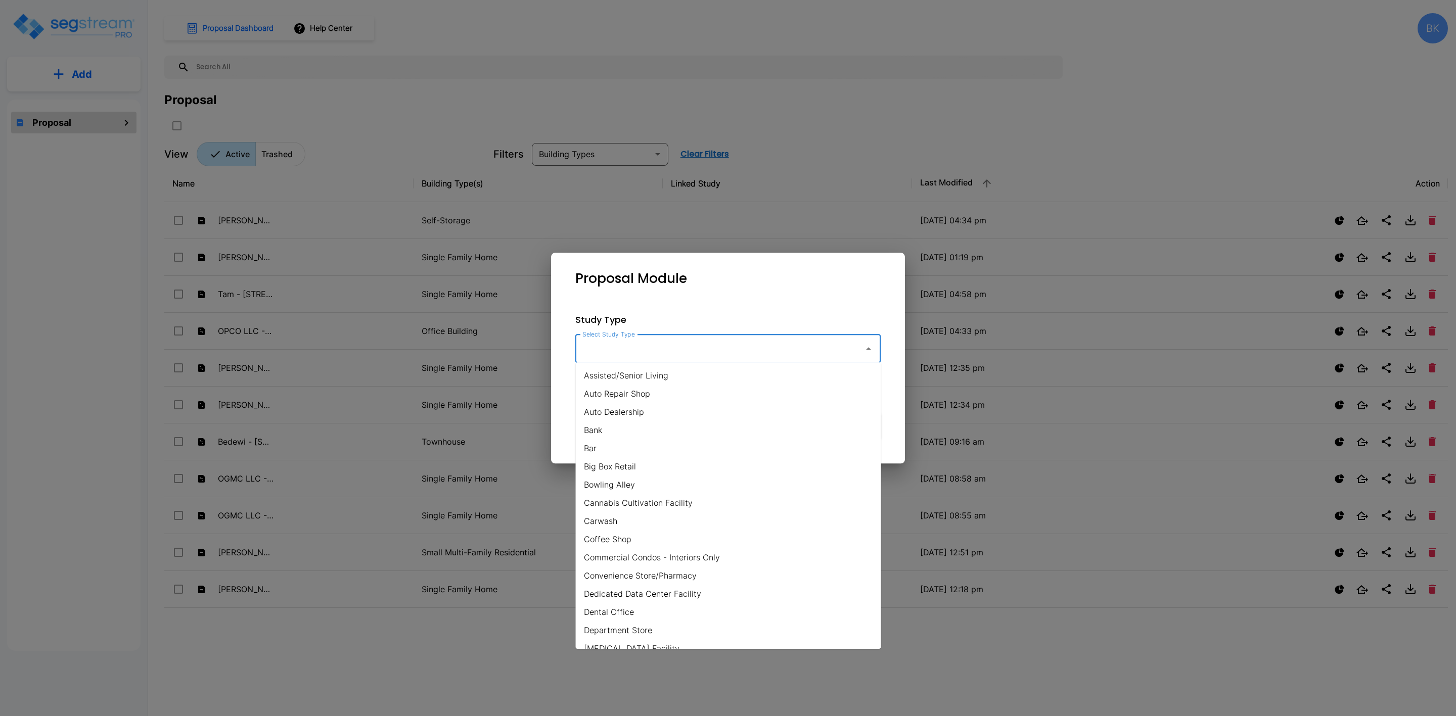
scroll to position [607, 0]
click at [637, 533] on li "Single Family Home" at bounding box center [728, 533] width 305 height 18
type input "Single Family Home"
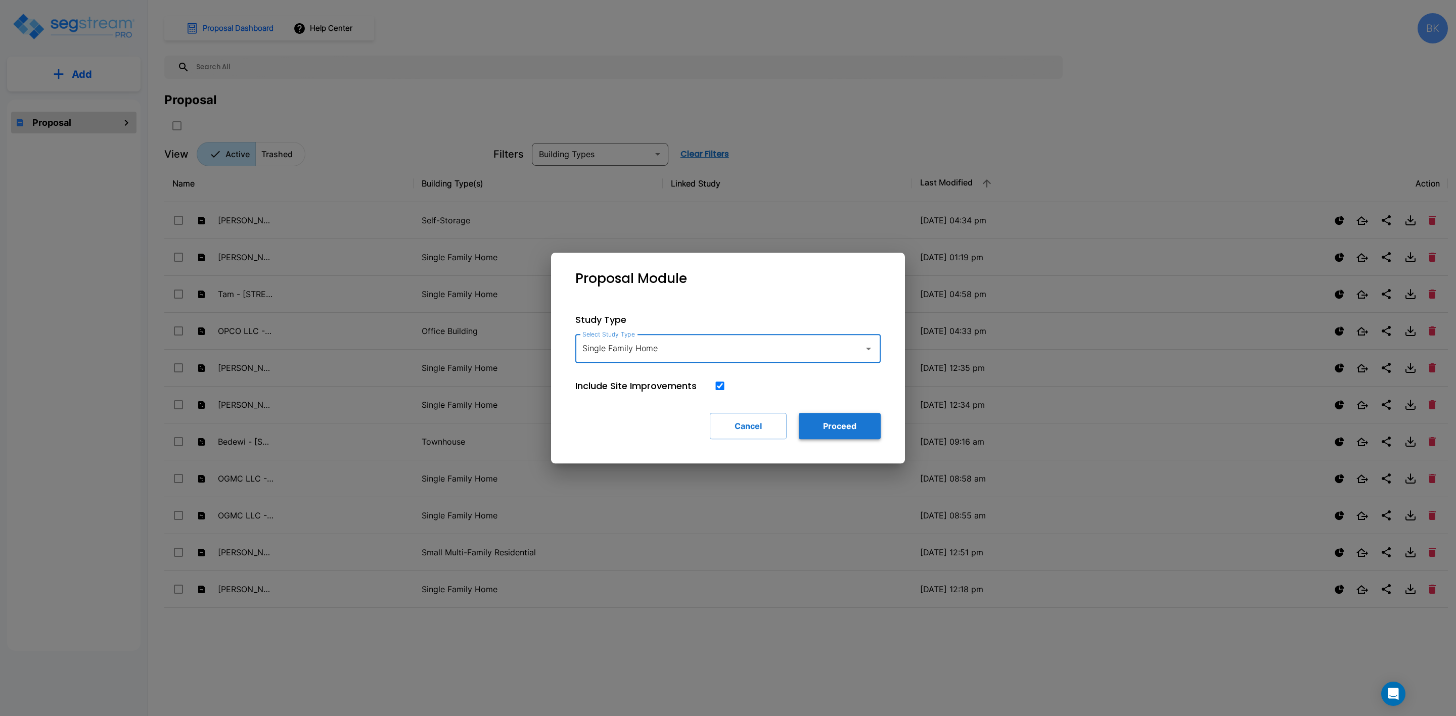
click at [845, 422] on button "Proceed" at bounding box center [840, 426] width 82 height 26
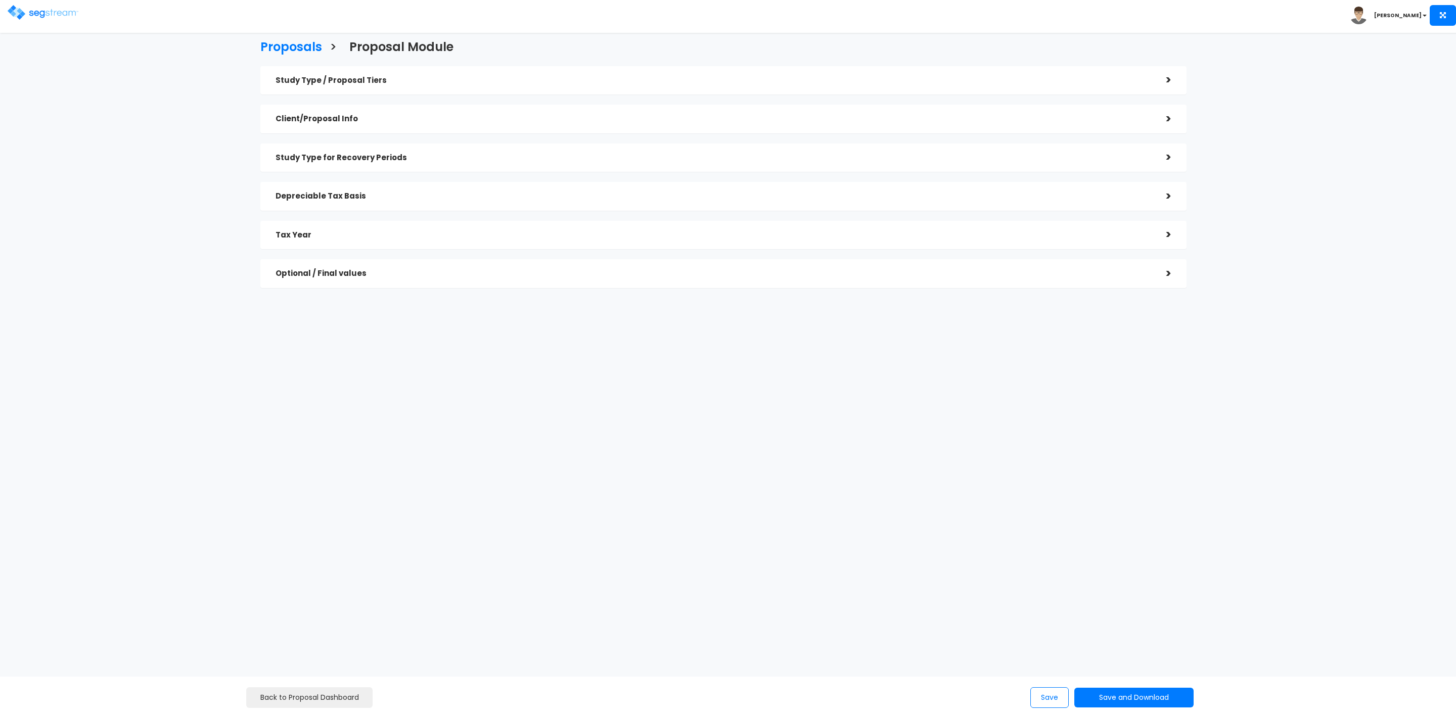
checkbox input "true"
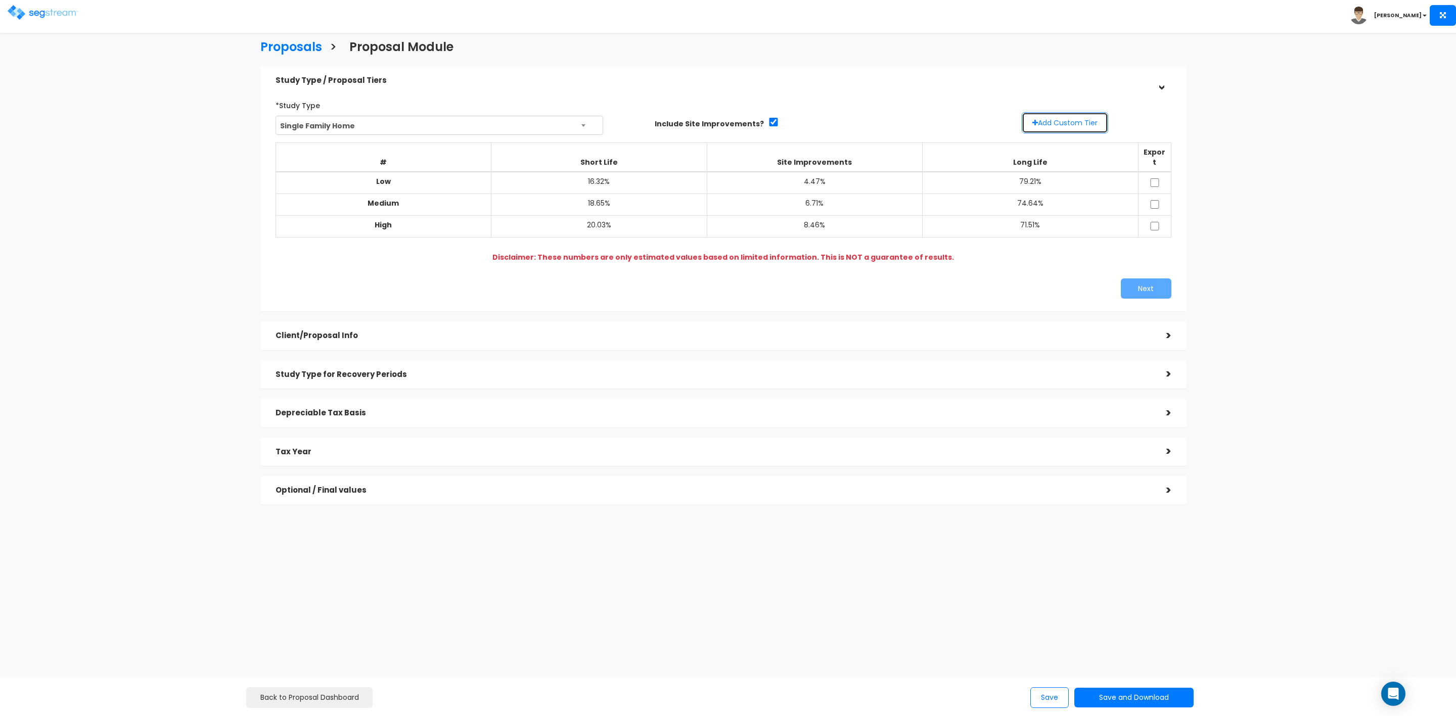
click at [1069, 122] on button "Add Custom Tier" at bounding box center [1065, 122] width 86 height 21
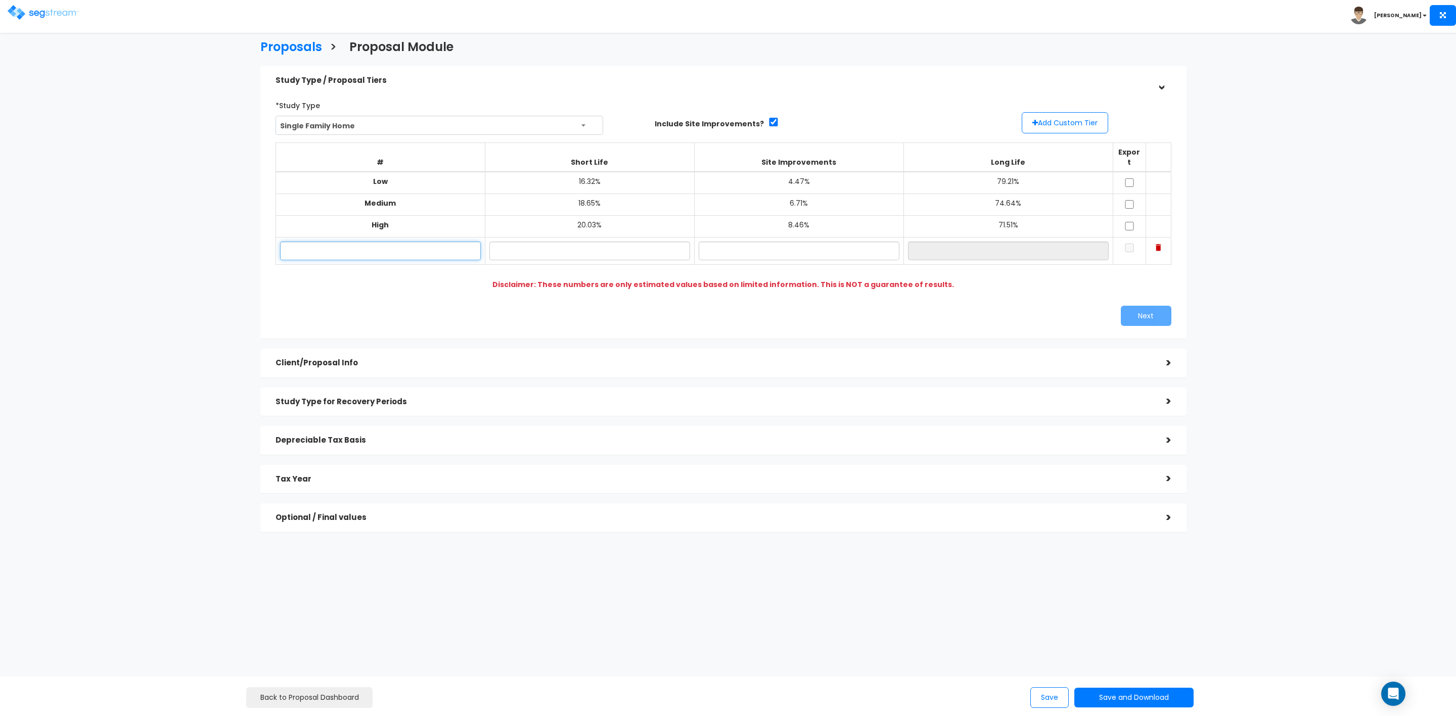
click at [387, 242] on input "text" at bounding box center [380, 251] width 201 height 19
click at [422, 242] on input "[PERSON_NAME] -" at bounding box center [380, 251] width 201 height 19
click at [440, 242] on input "[PERSON_NAME] -" at bounding box center [380, 251] width 201 height 19
type input "[PERSON_NAME] - [STREET_ADDRESS][PERSON_NAME]"
click at [616, 245] on input "text" at bounding box center [589, 251] width 201 height 19
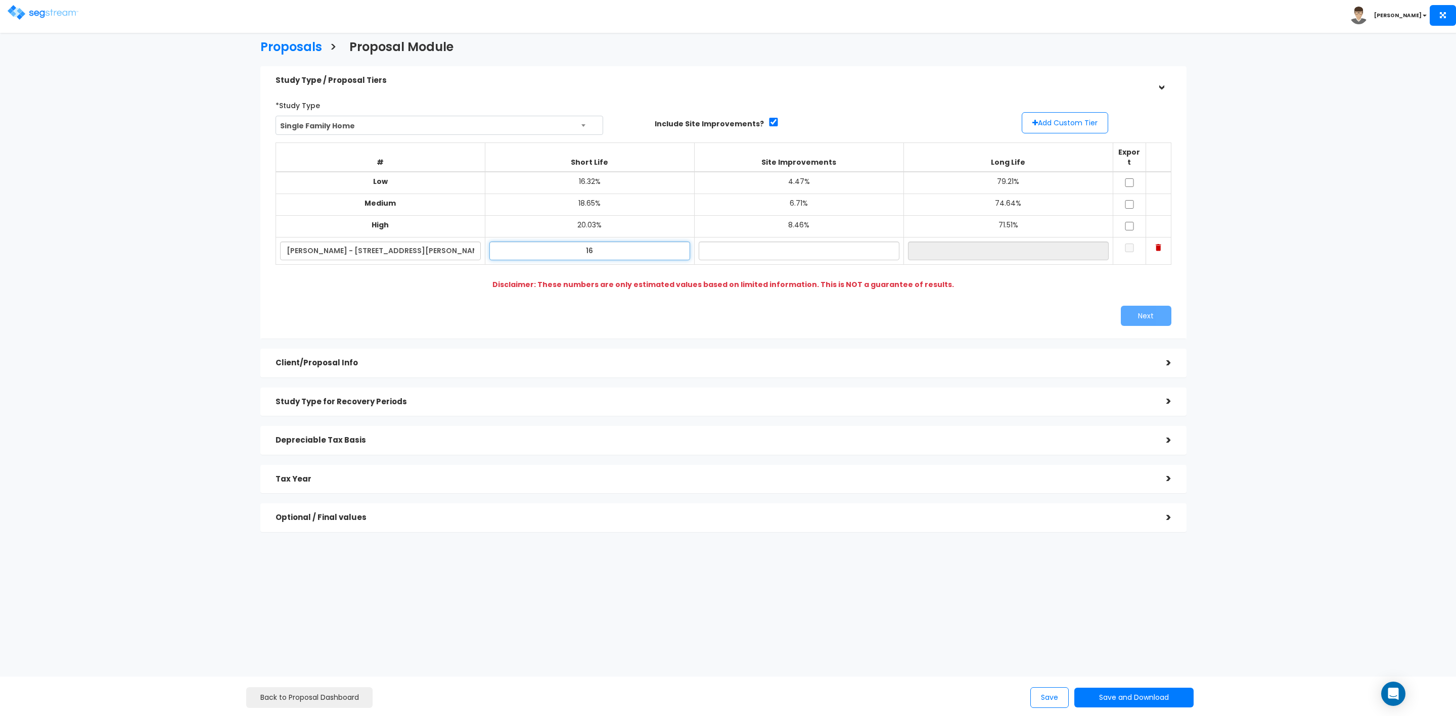
type input "1"
type input "18.64%"
click at [789, 245] on input "text" at bounding box center [799, 251] width 201 height 19
type input "6.70%"
type input "74.66%"
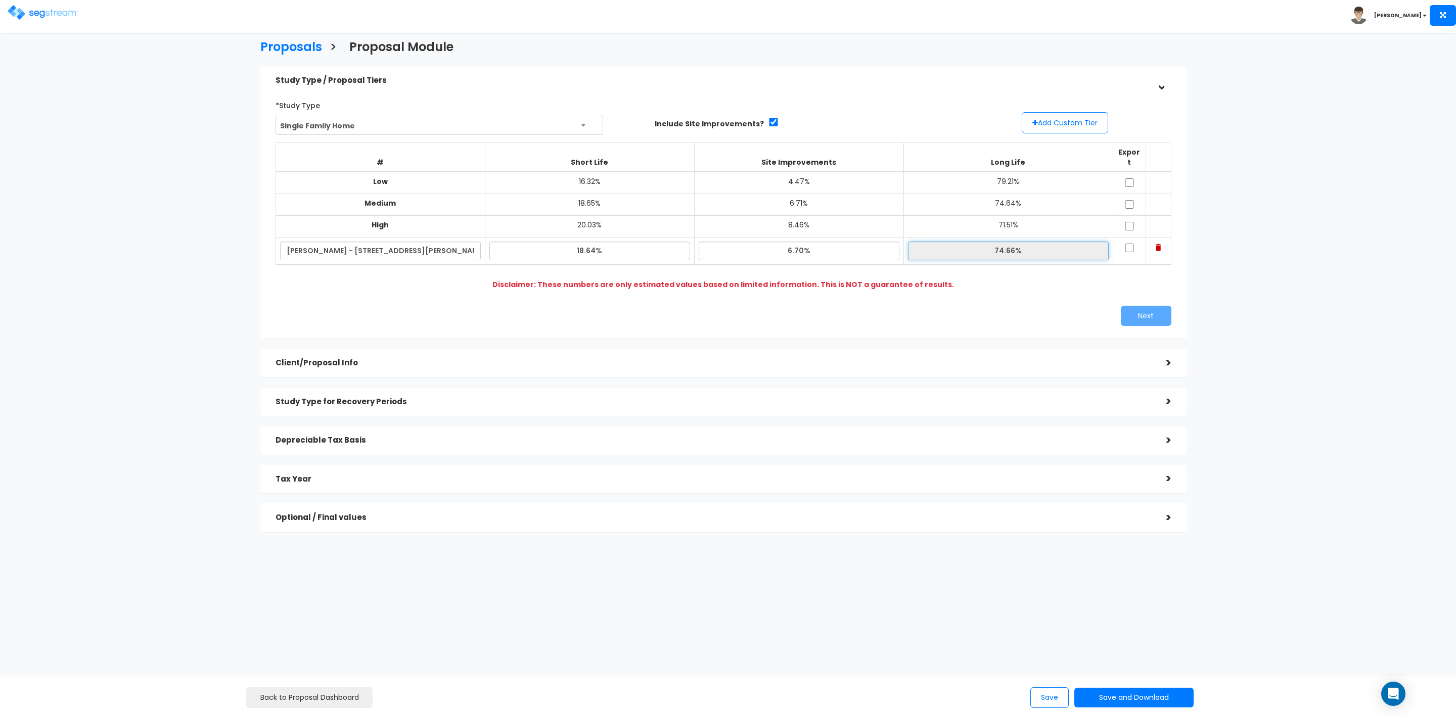
click at [1043, 242] on input "74.66%" at bounding box center [1008, 251] width 201 height 19
click at [1129, 178] on input "checkbox" at bounding box center [1129, 182] width 10 height 9
checkbox input "true"
click at [1130, 200] on input "checkbox" at bounding box center [1129, 204] width 10 height 9
checkbox input "true"
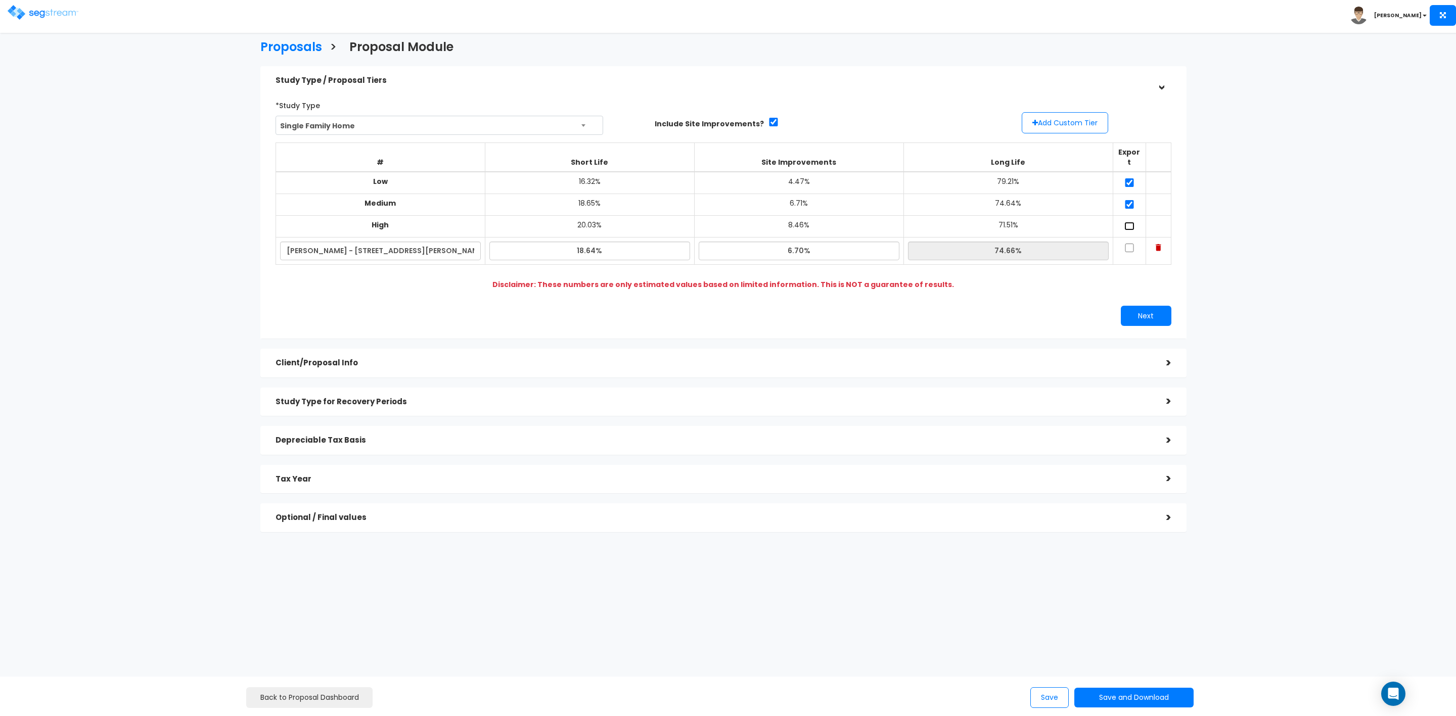
click at [1132, 222] on input "checkbox" at bounding box center [1129, 226] width 10 height 9
checkbox input "true"
click at [1130, 244] on input "checkbox" at bounding box center [1129, 248] width 10 height 9
checkbox input "true"
click at [1157, 309] on button "Next" at bounding box center [1146, 316] width 51 height 20
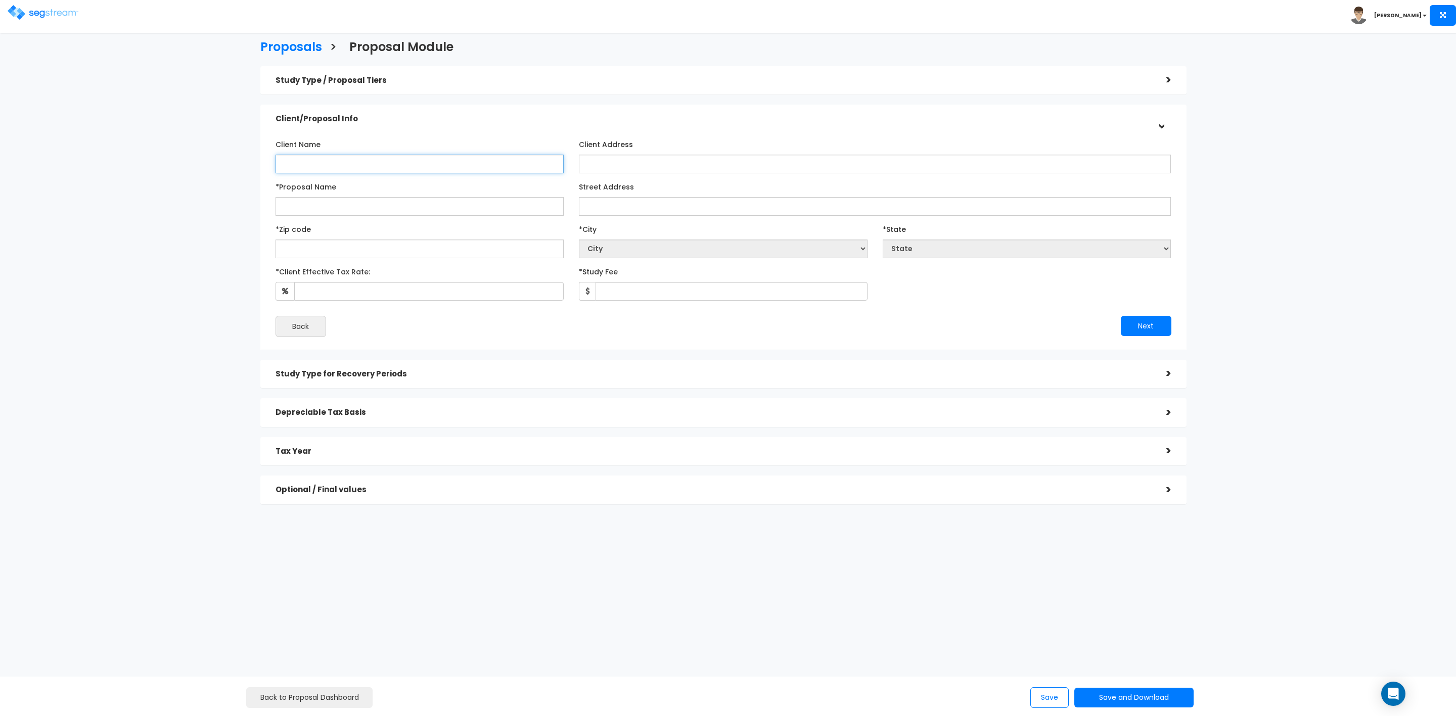
click at [381, 165] on input "Client Name" at bounding box center [420, 164] width 289 height 19
type input "[PERSON_NAME]"
type input "J"
type input "[PERSON_NAME] - [STREET_ADDRESS][PERSON_NAME]"
click at [618, 206] on input "Street Address" at bounding box center [875, 206] width 592 height 19
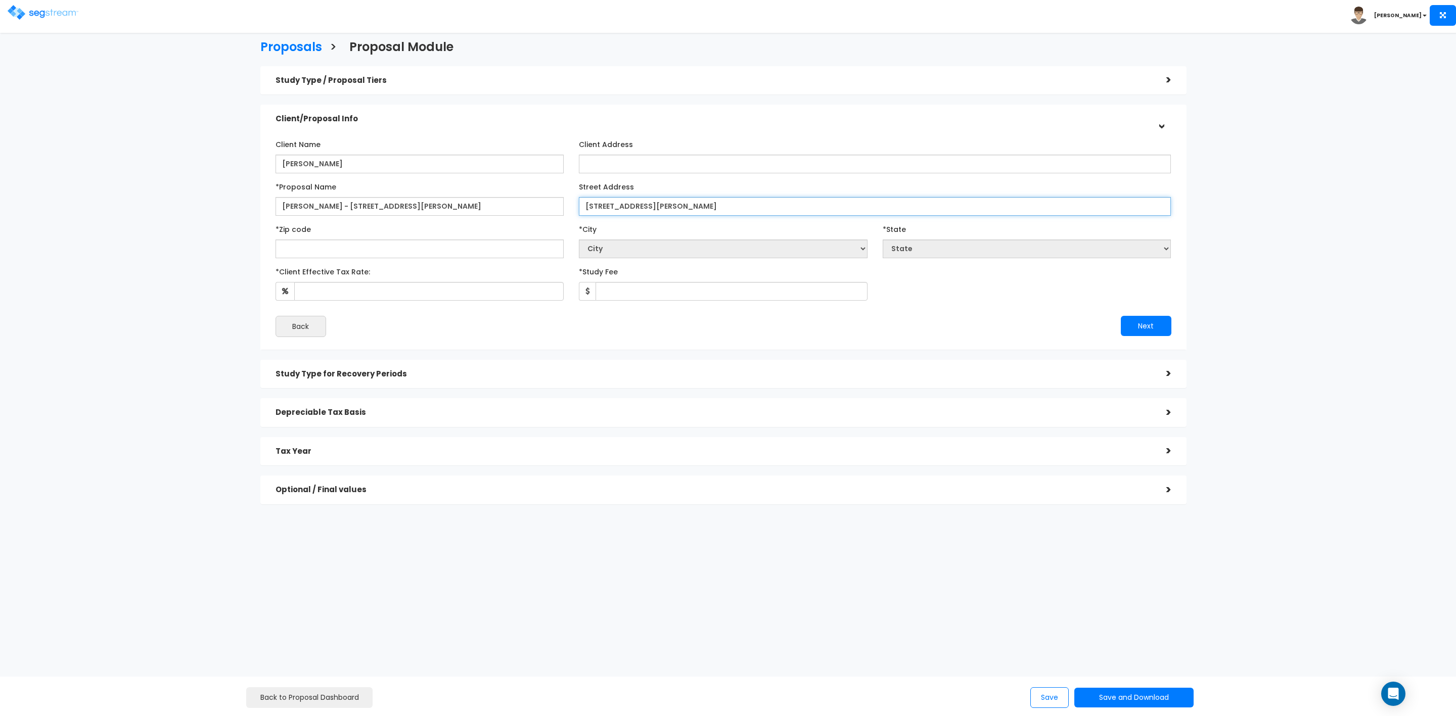
type input "[STREET_ADDRESS][PERSON_NAME]"
type input "96756"
select select "HI"
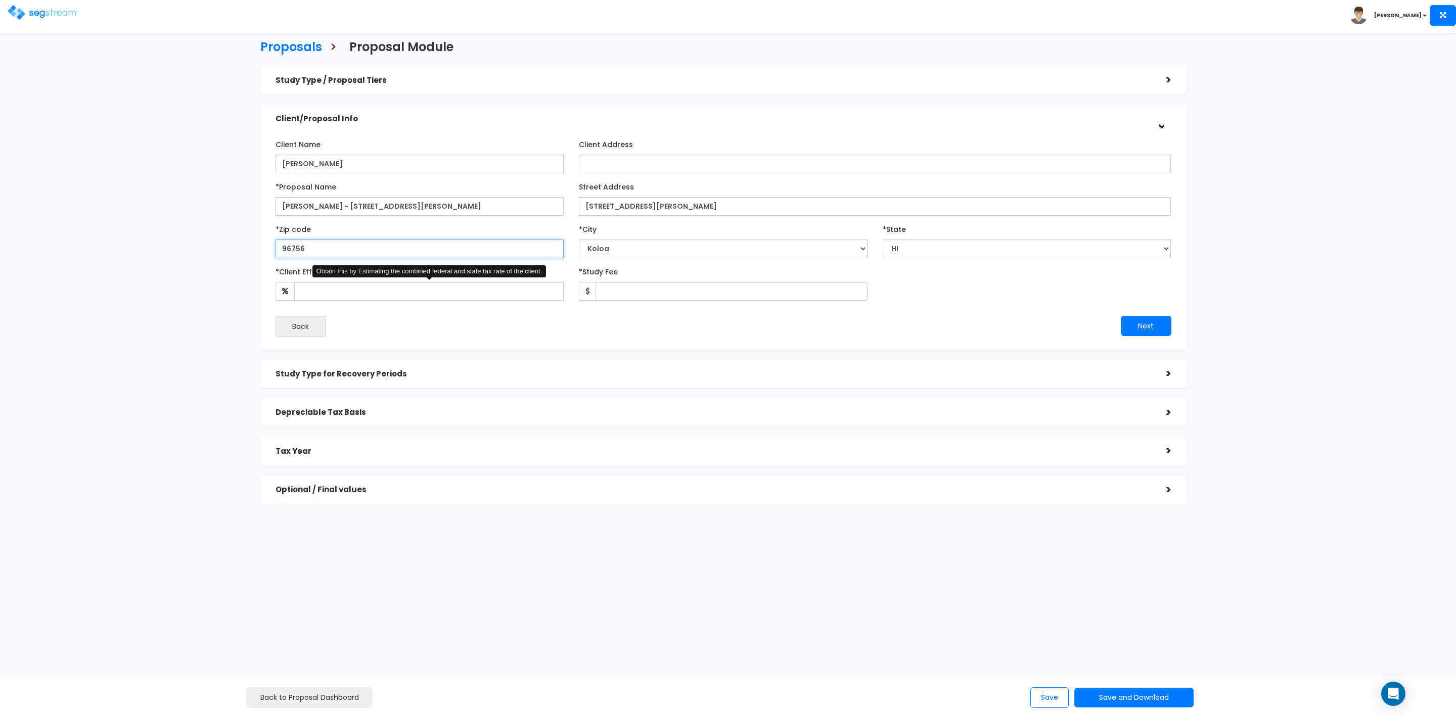
type input "96756"
click at [406, 298] on input "*Client Effective Tax Rate:" at bounding box center [429, 291] width 270 height 19
type input "35"
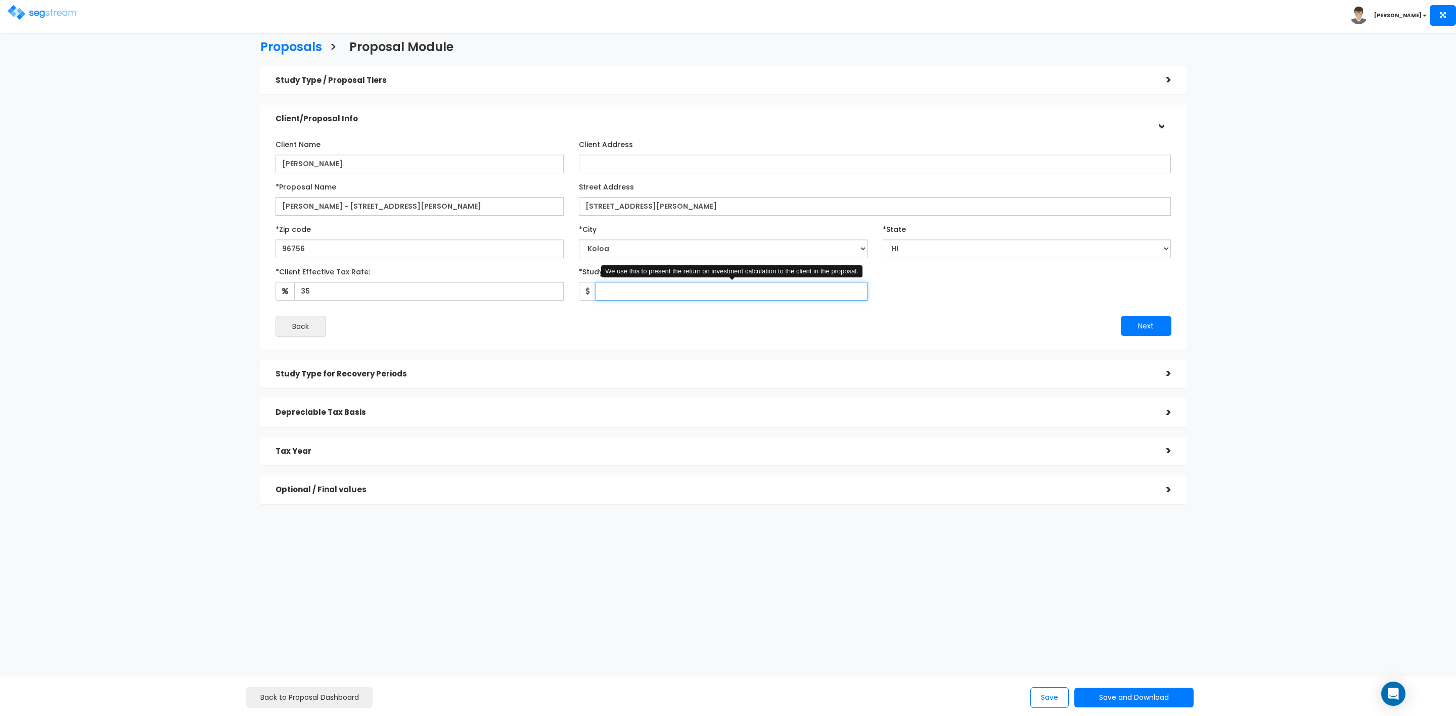
click at [649, 290] on input "*Study Fee" at bounding box center [732, 291] width 272 height 19
type input "3,448"
click at [1147, 325] on button "Next" at bounding box center [1146, 326] width 51 height 20
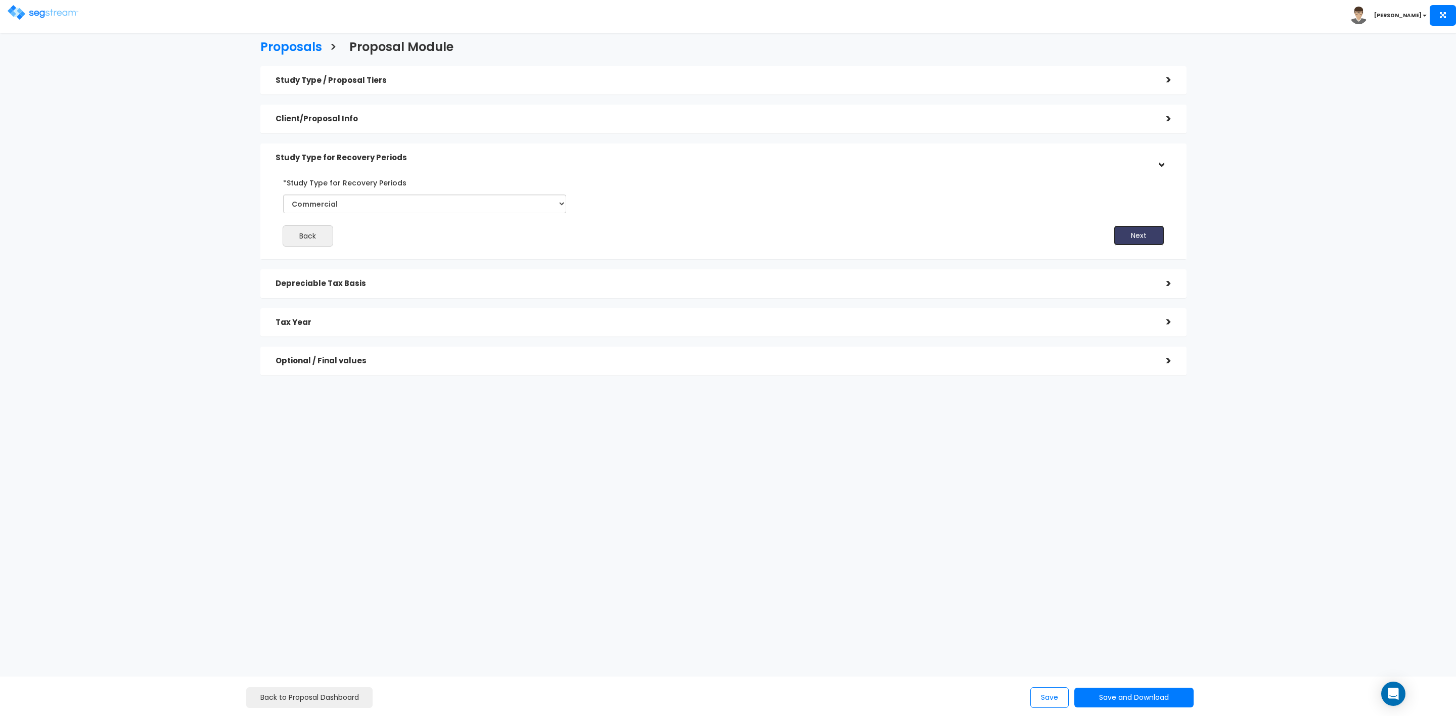
click at [1142, 237] on button "Next" at bounding box center [1139, 236] width 51 height 20
click at [415, 237] on input "*Depreciable Tax Basis" at bounding box center [390, 241] width 196 height 19
click at [337, 241] on input "*Depreciable Tax Basis" at bounding box center [390, 241] width 196 height 19
type input "1,851,100"
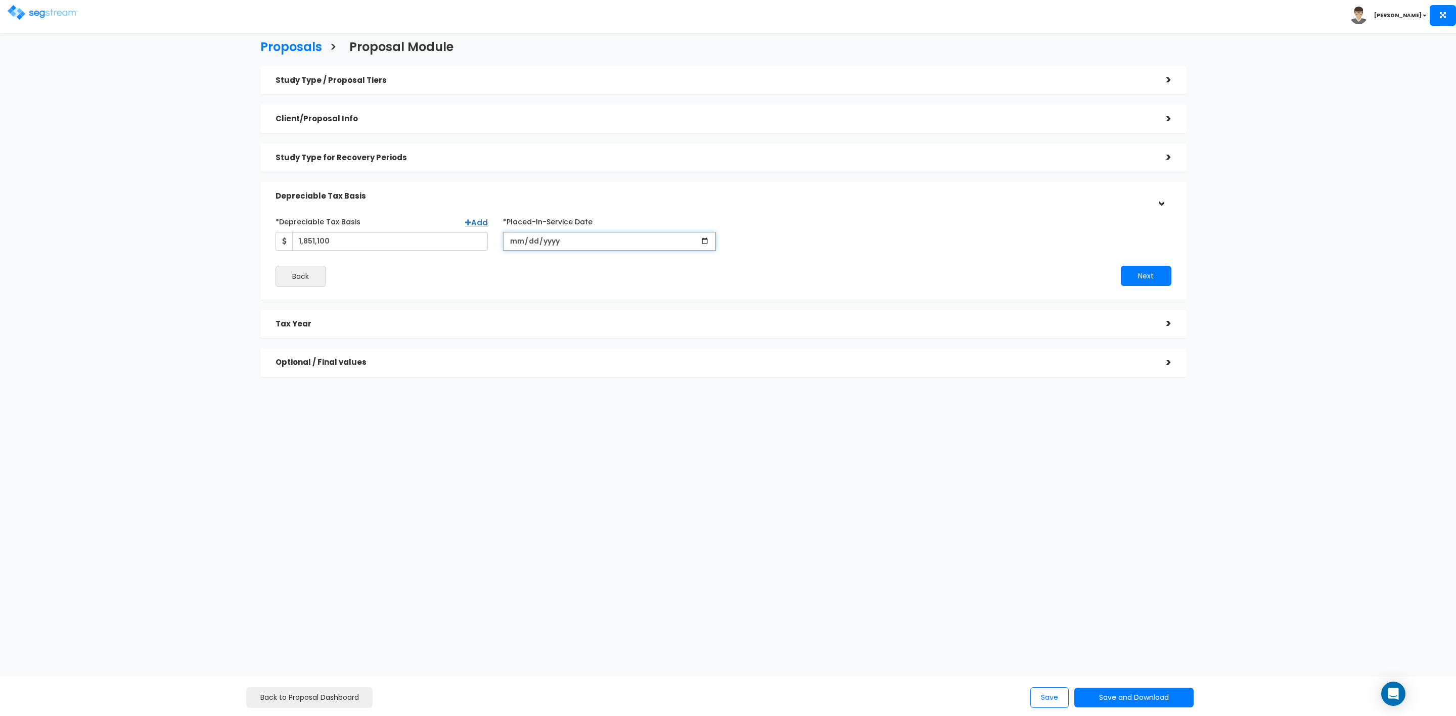
click at [515, 240] on input "date" at bounding box center [609, 241] width 213 height 19
click at [522, 244] on input "date" at bounding box center [609, 241] width 213 height 19
type input "[DATE]"
click at [743, 242] on input "*Purchase/Contract Date" at bounding box center [837, 241] width 213 height 19
type input "[DATE]"
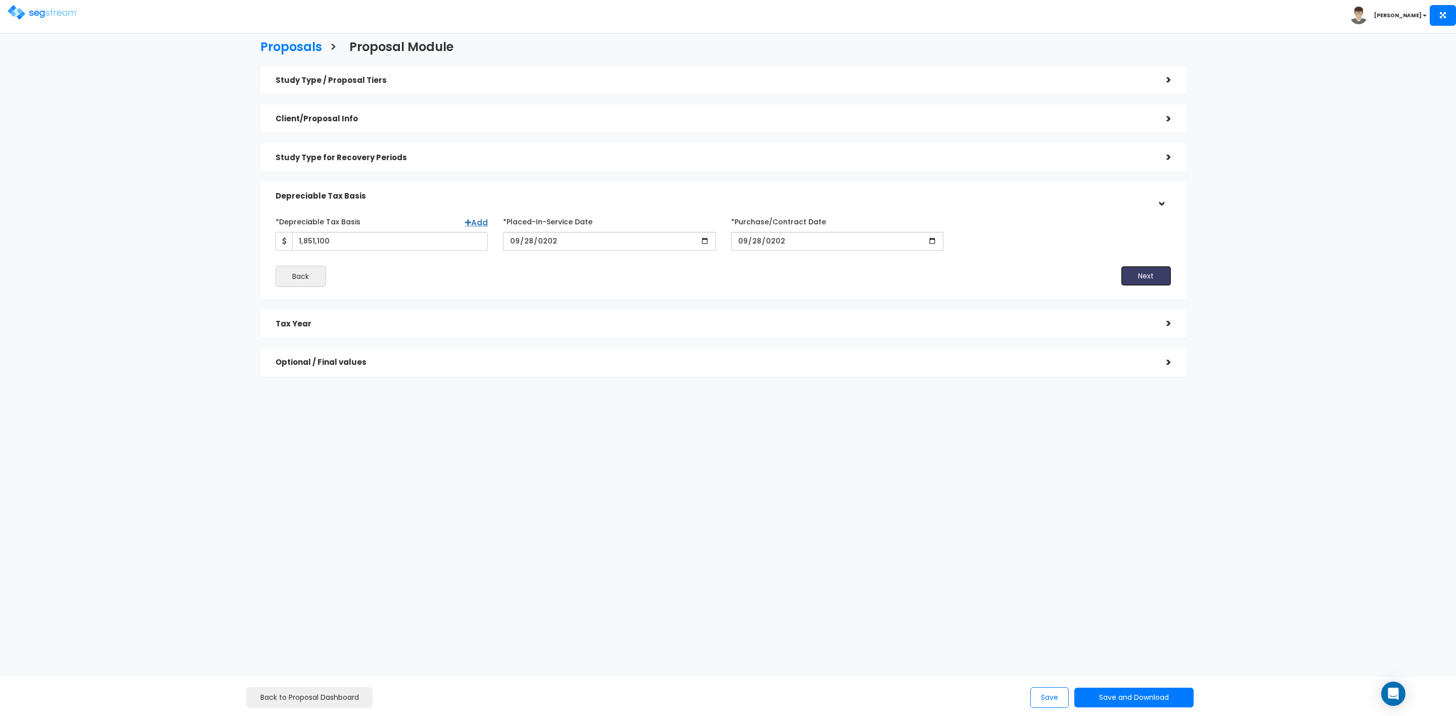
click at [1140, 274] on button "Next" at bounding box center [1146, 276] width 51 height 20
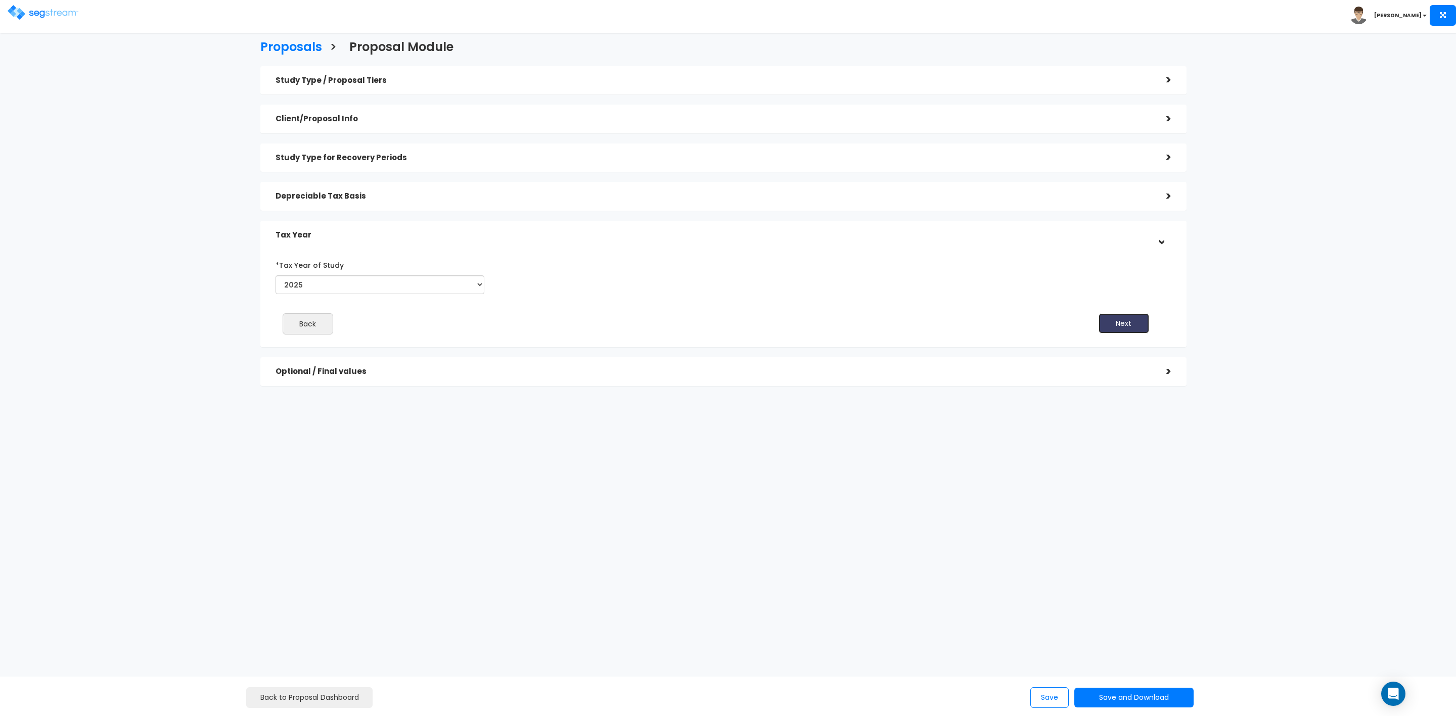
click at [1130, 318] on button "Next" at bounding box center [1124, 323] width 51 height 20
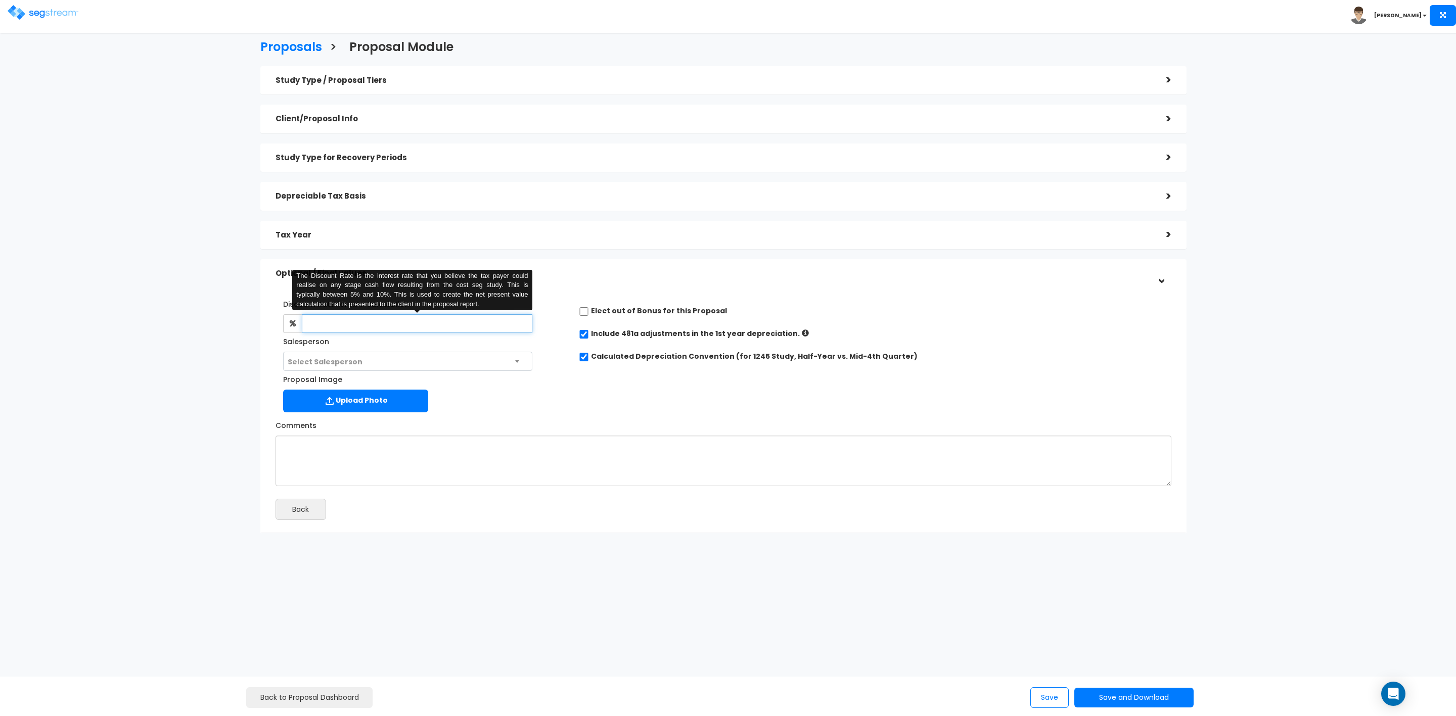
click at [322, 325] on input "text" at bounding box center [417, 323] width 231 height 19
type input "8"
click at [368, 358] on span "Select Salesperson" at bounding box center [408, 361] width 248 height 19
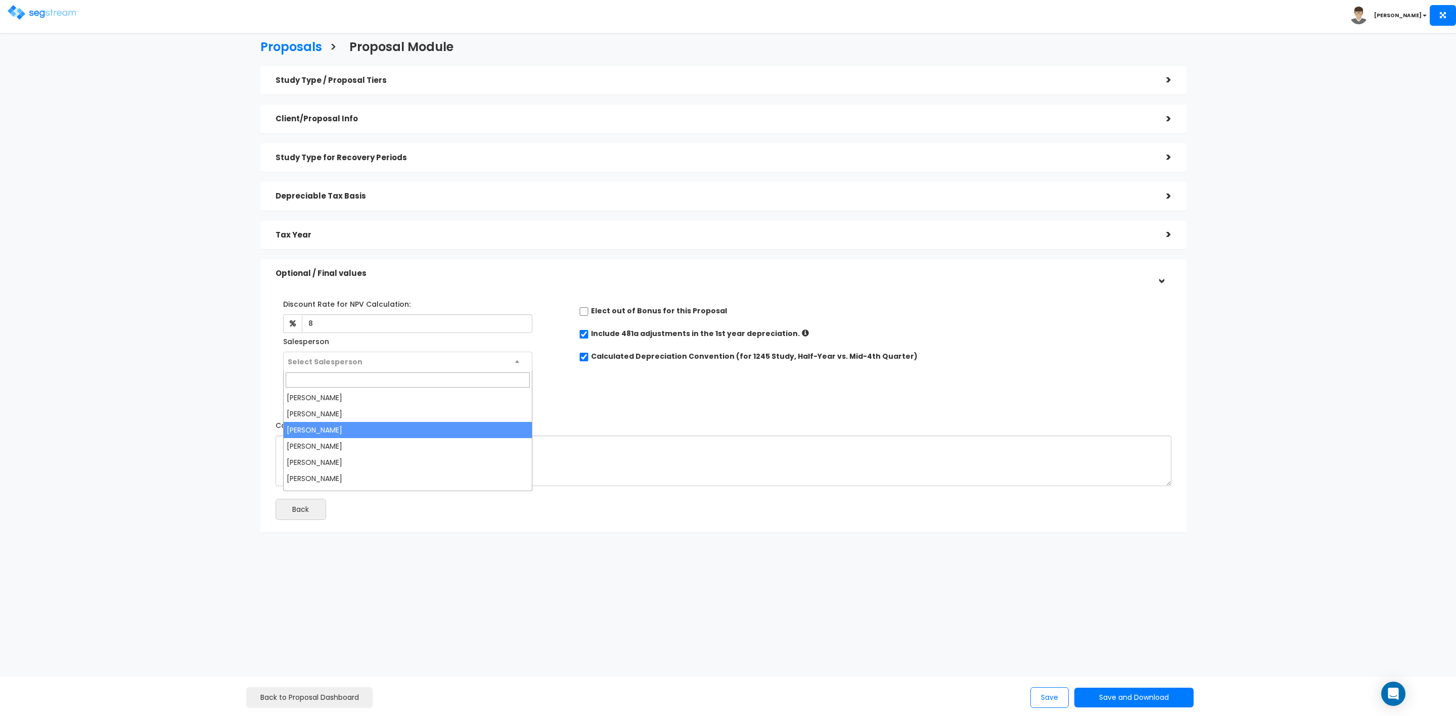
select select "173"
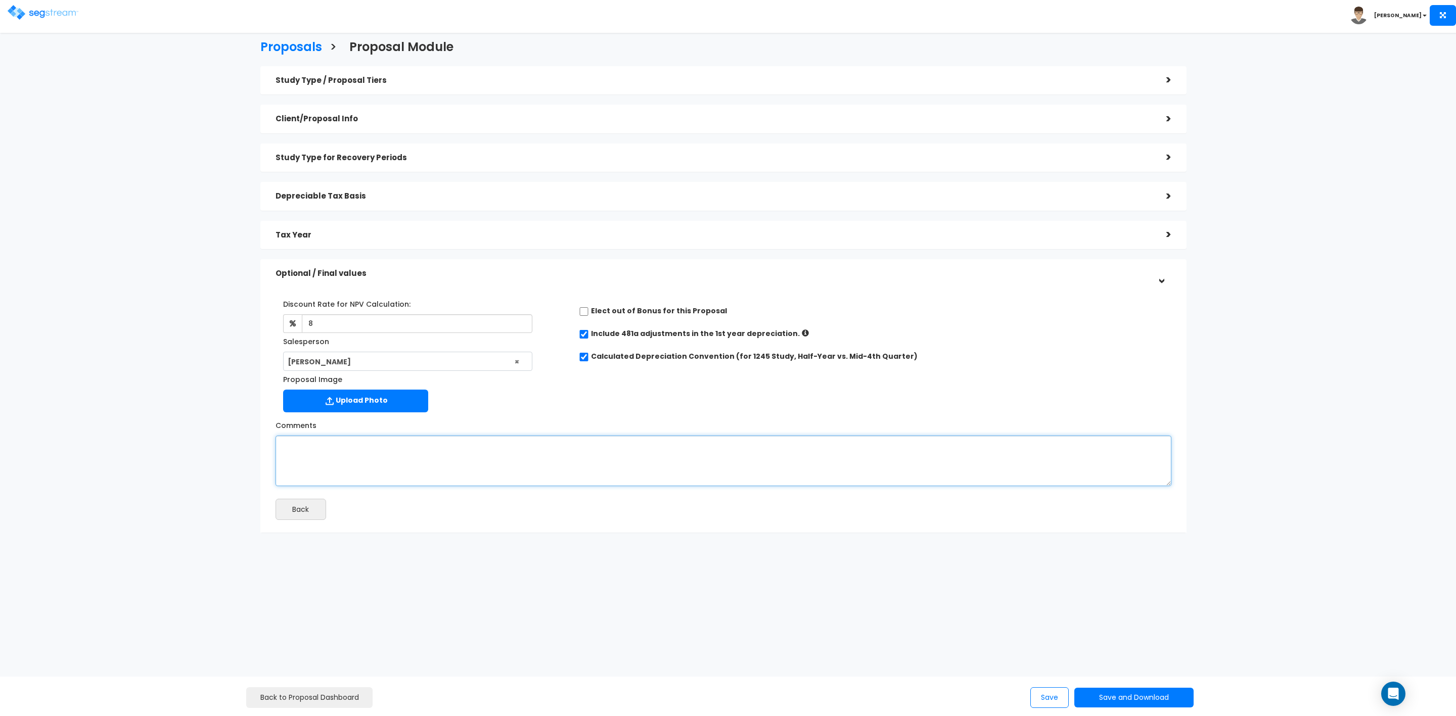
click at [381, 442] on textarea "Comments" at bounding box center [724, 461] width 896 height 51
click at [1141, 695] on button "Save and Download" at bounding box center [1133, 698] width 119 height 20
click at [1142, 641] on link "Custom Proposal" at bounding box center [1159, 646] width 158 height 23
